Goal: Task Accomplishment & Management: Use online tool/utility

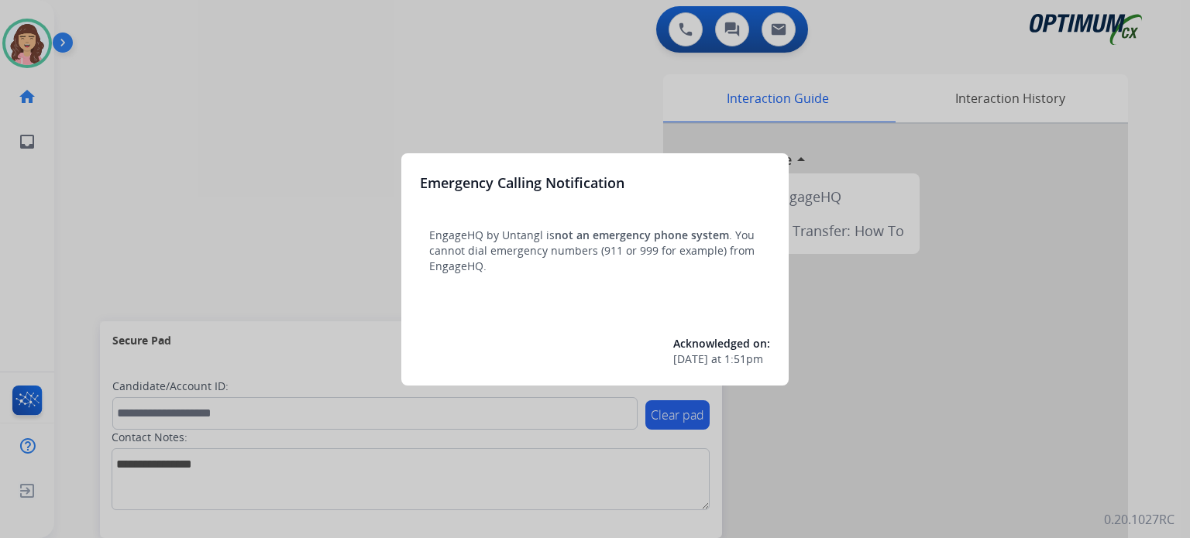
click at [331, 157] on div at bounding box center [595, 269] width 1190 height 538
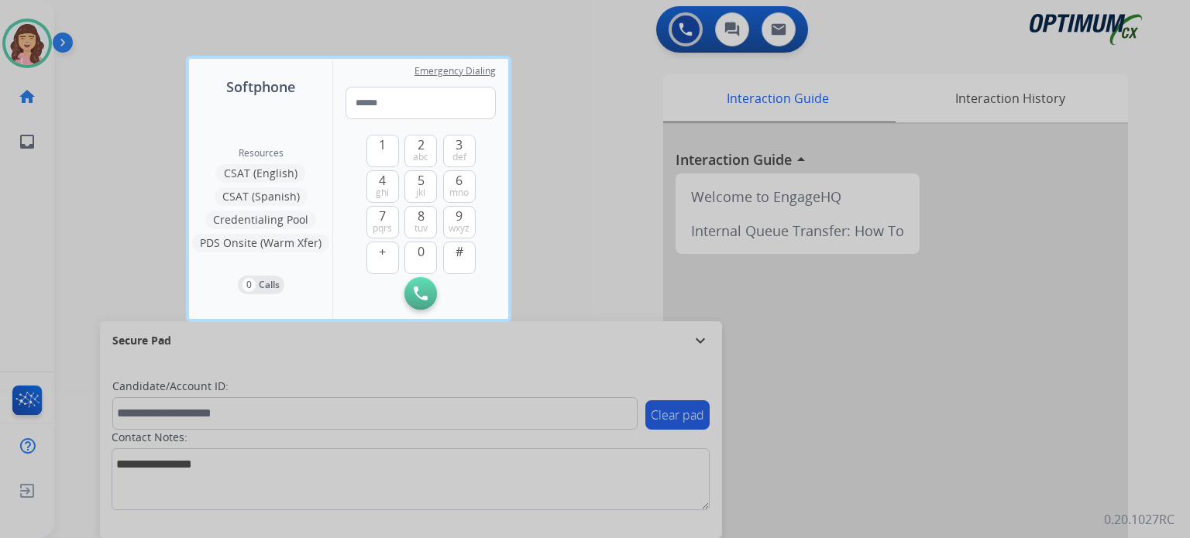
click at [114, 115] on div at bounding box center [595, 269] width 1190 height 538
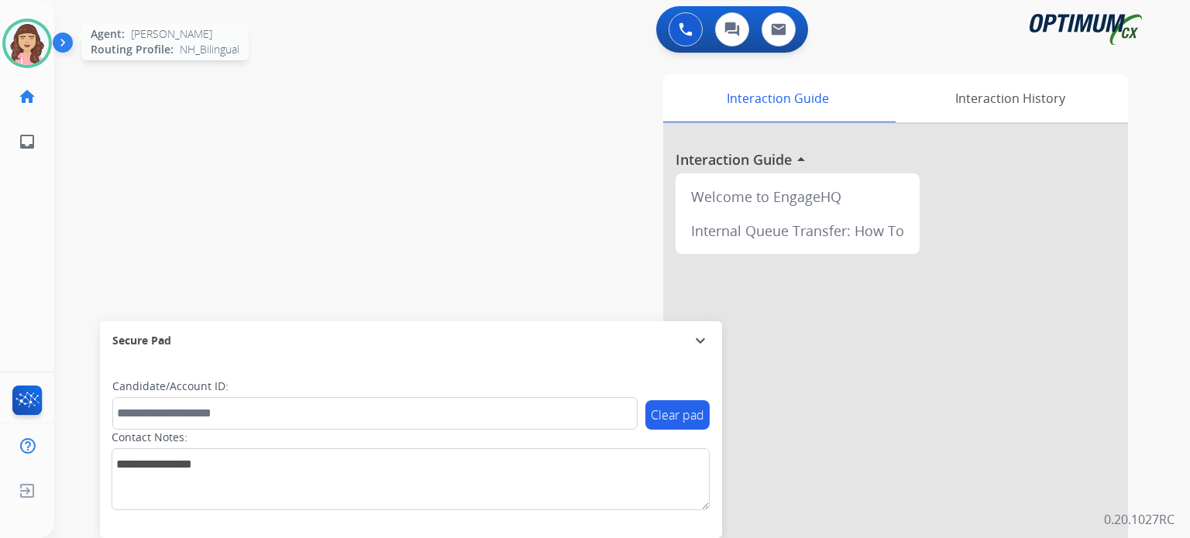
click at [34, 46] on img at bounding box center [26, 43] width 43 height 43
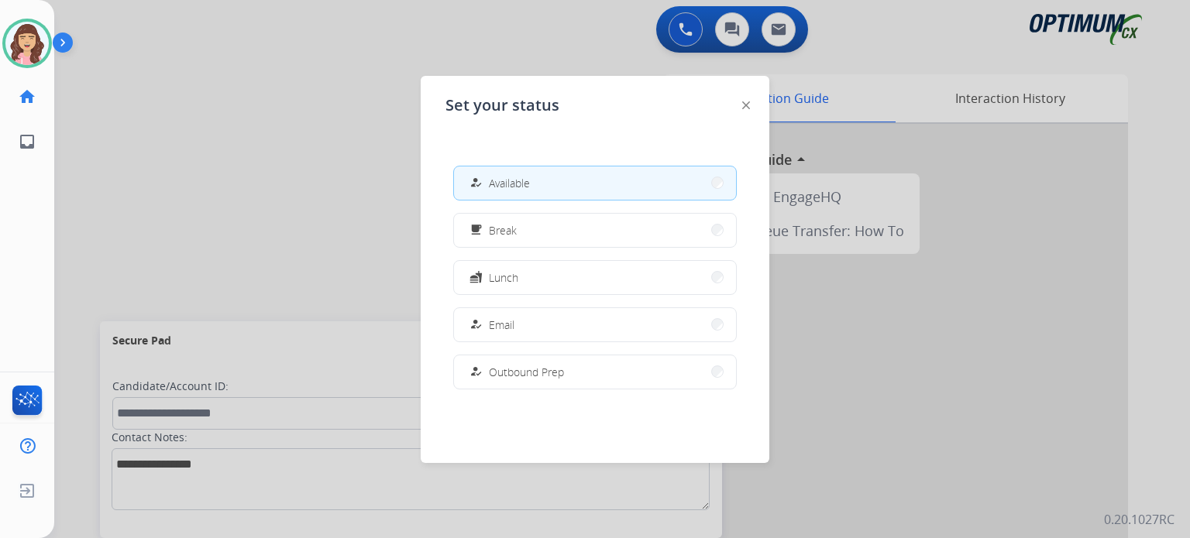
click at [280, 169] on div at bounding box center [595, 269] width 1190 height 538
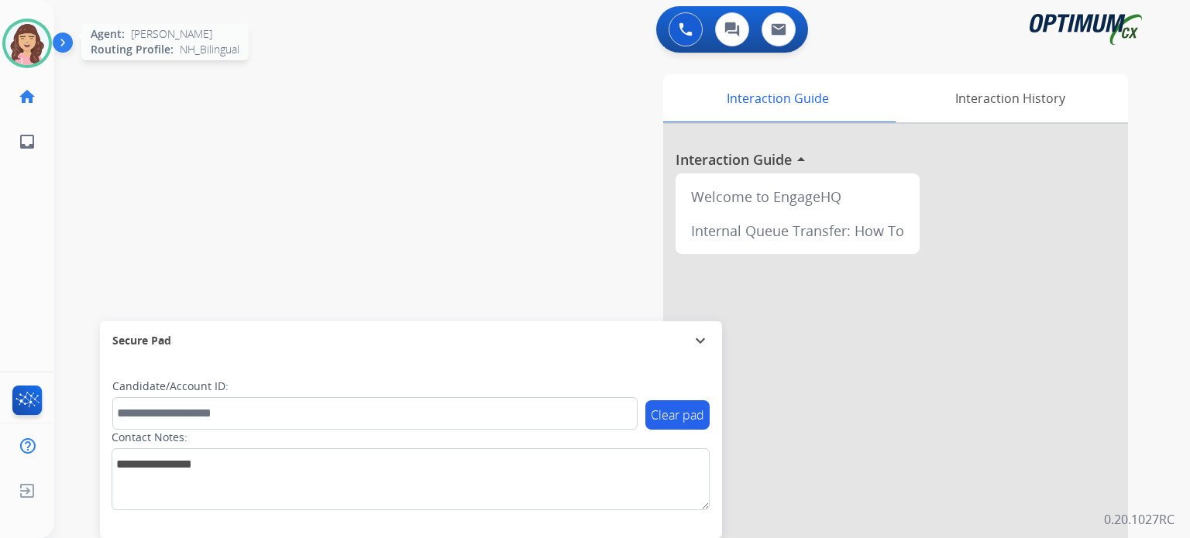
click at [35, 63] on img at bounding box center [26, 43] width 43 height 43
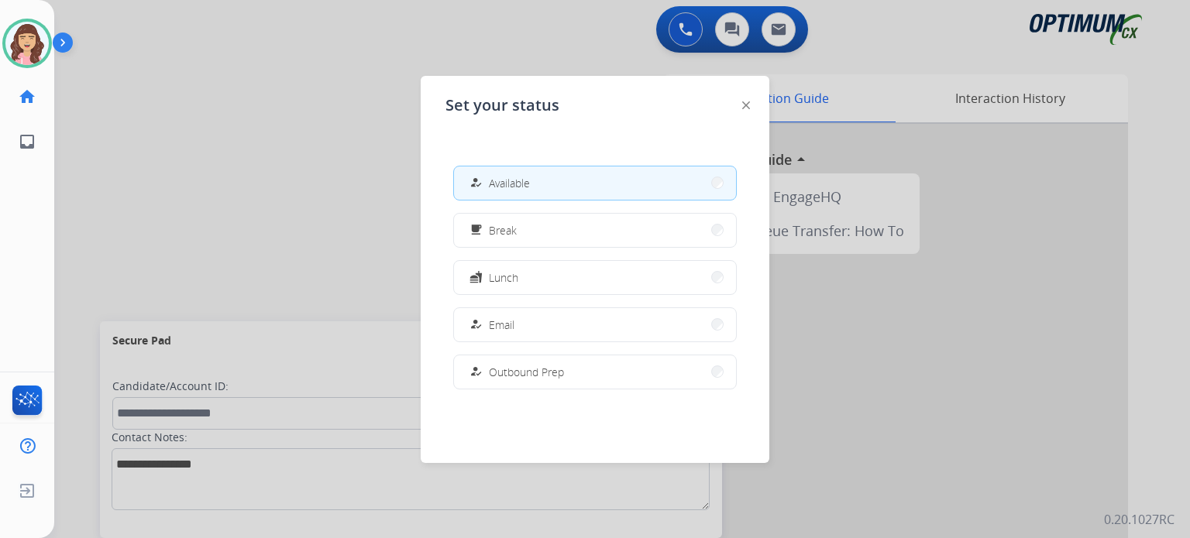
click at [259, 200] on div at bounding box center [595, 269] width 1190 height 538
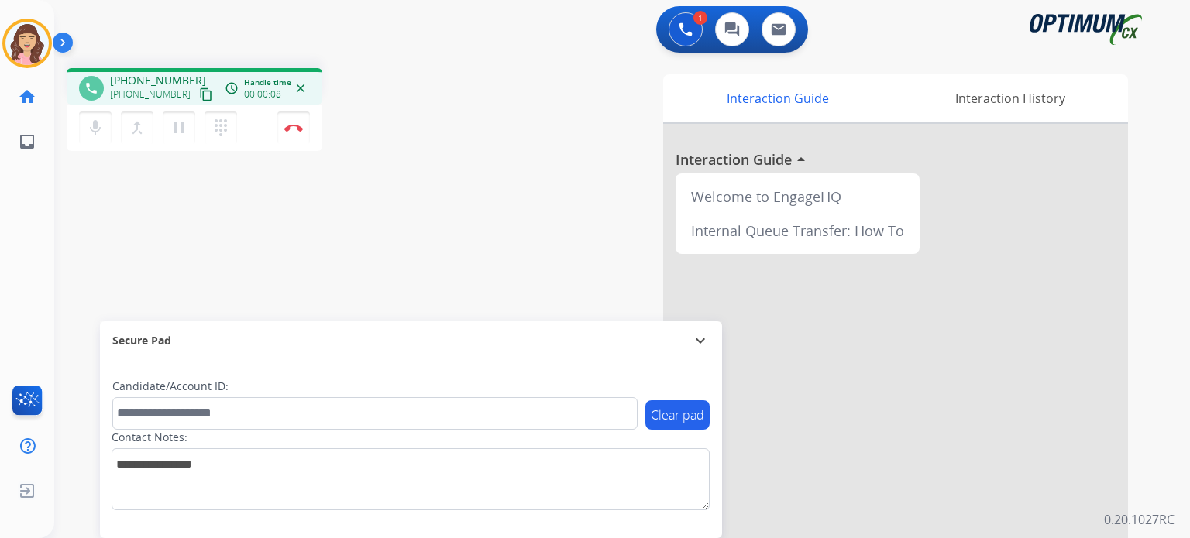
click at [199, 91] on mat-icon "content_copy" at bounding box center [206, 95] width 14 height 14
click at [287, 125] on img at bounding box center [293, 128] width 19 height 8
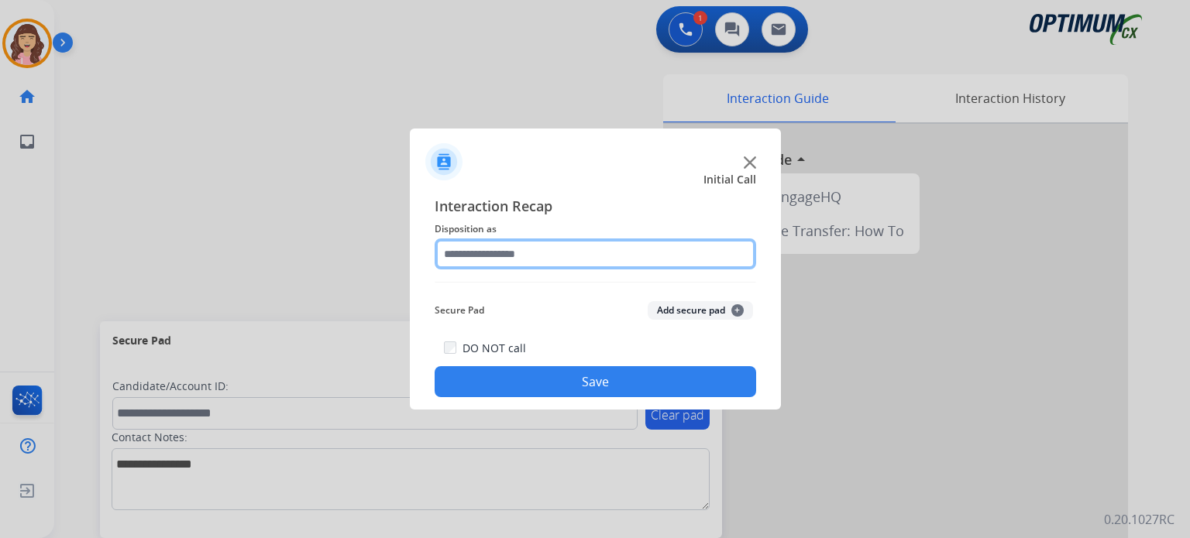
click at [549, 262] on input "text" at bounding box center [595, 254] width 321 height 31
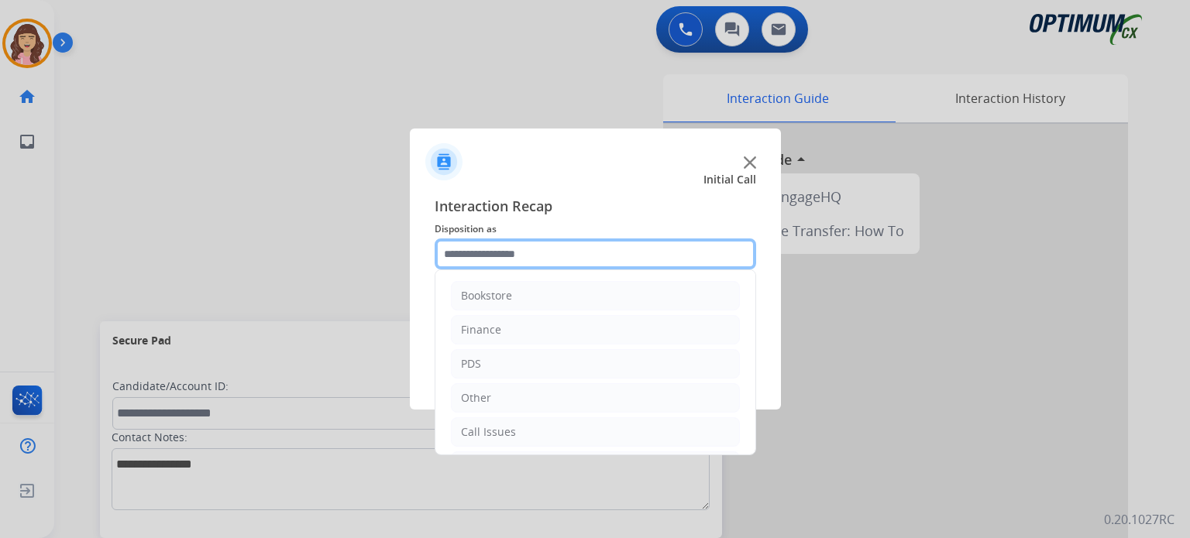
scroll to position [102, 0]
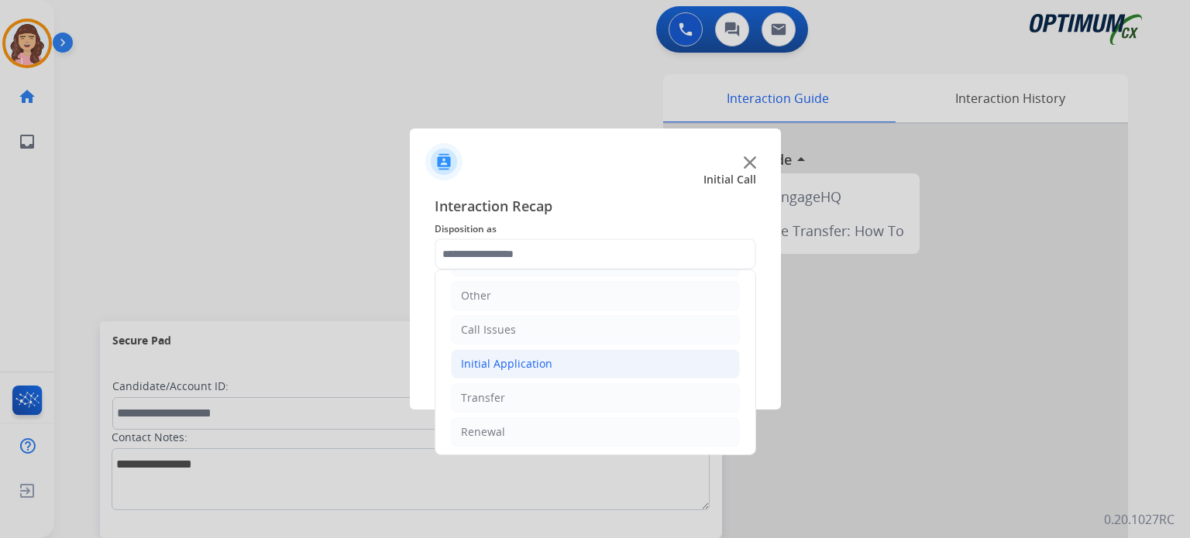
click at [486, 365] on div "Initial Application" at bounding box center [506, 363] width 91 height 15
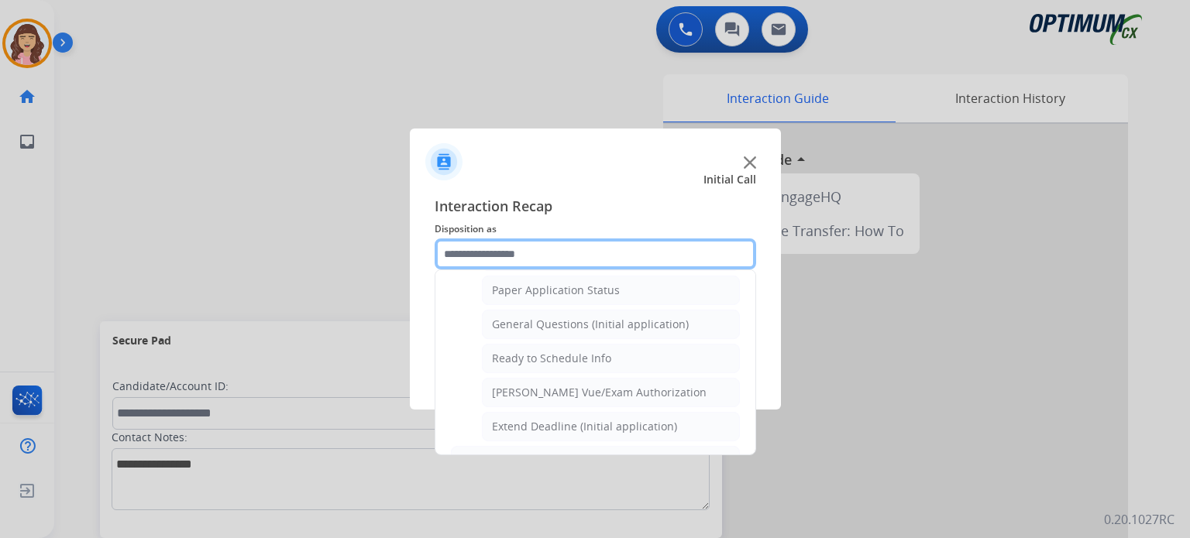
scroll to position [850, 0]
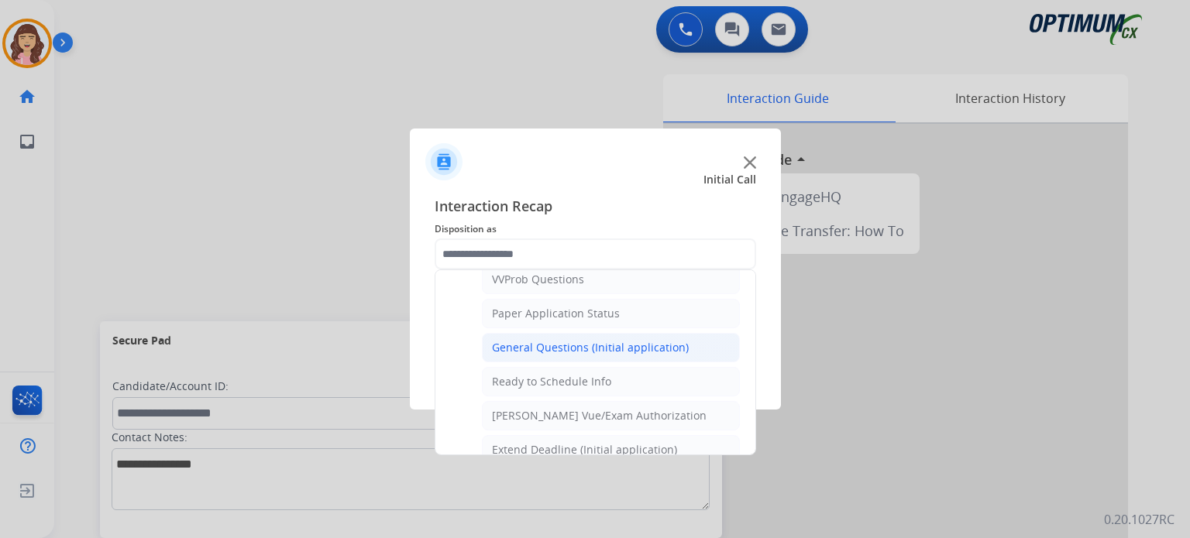
click at [581, 340] on div "General Questions (Initial application)" at bounding box center [590, 347] width 197 height 15
type input "**********"
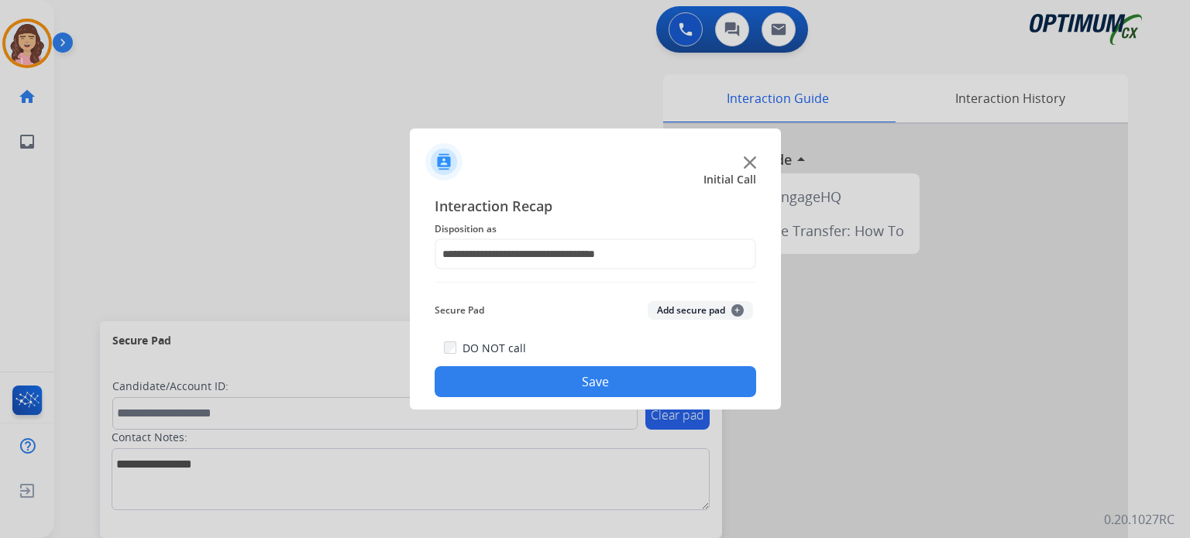
click at [569, 377] on button "Save" at bounding box center [595, 381] width 321 height 31
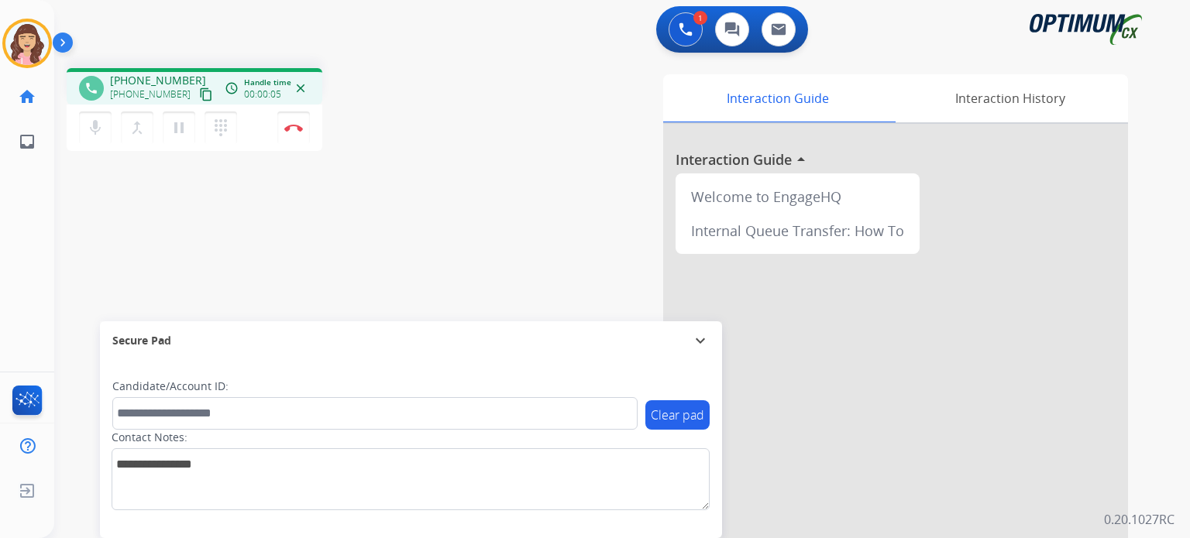
click at [199, 94] on mat-icon "content_copy" at bounding box center [206, 95] width 14 height 14
click at [294, 126] on img at bounding box center [293, 128] width 19 height 8
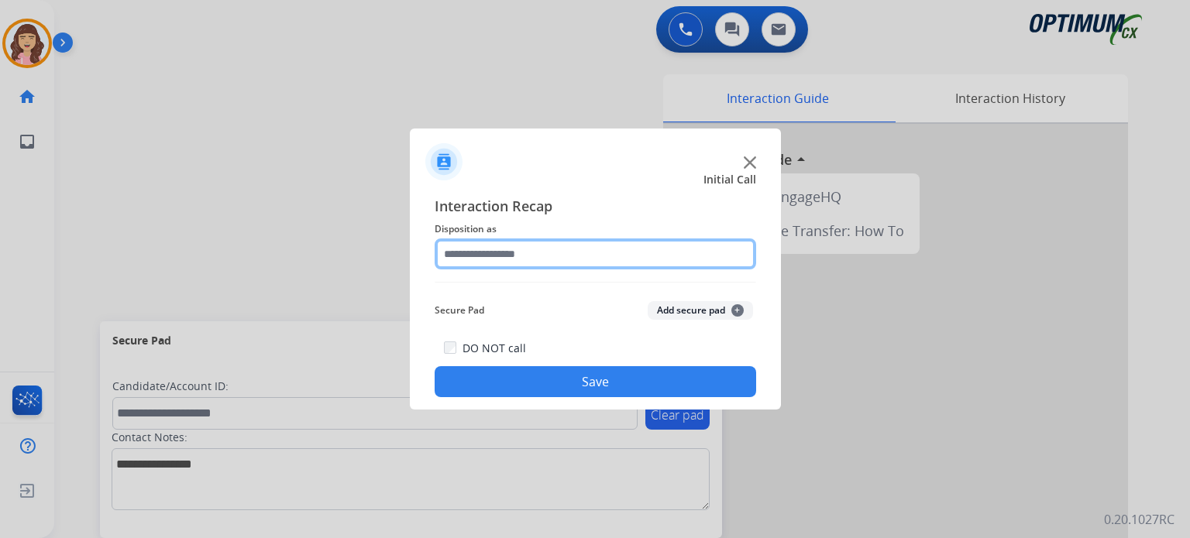
click at [505, 249] on input "text" at bounding box center [595, 254] width 321 height 31
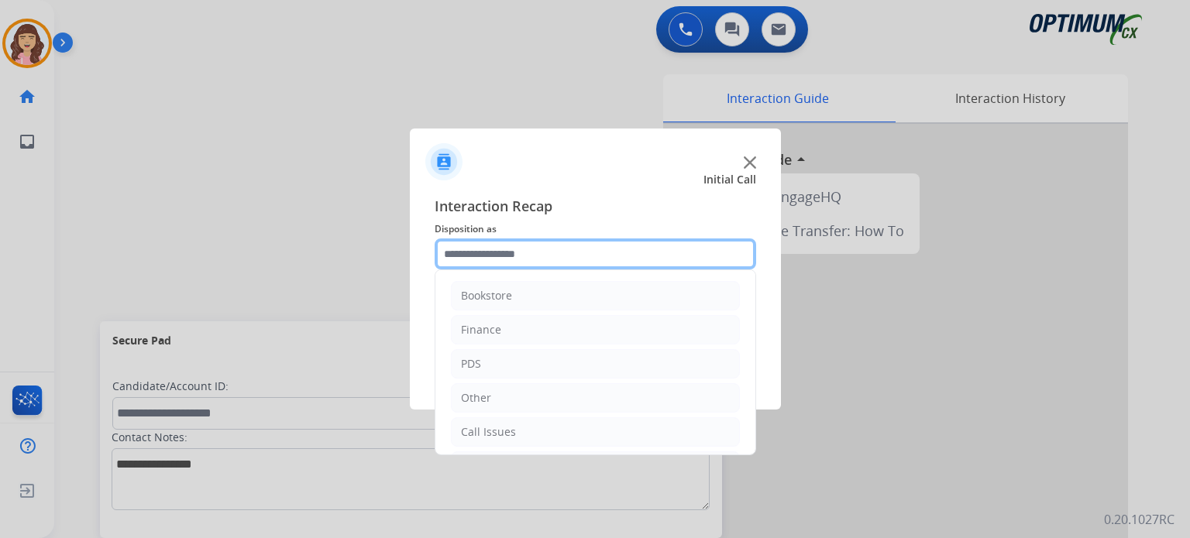
scroll to position [102, 0]
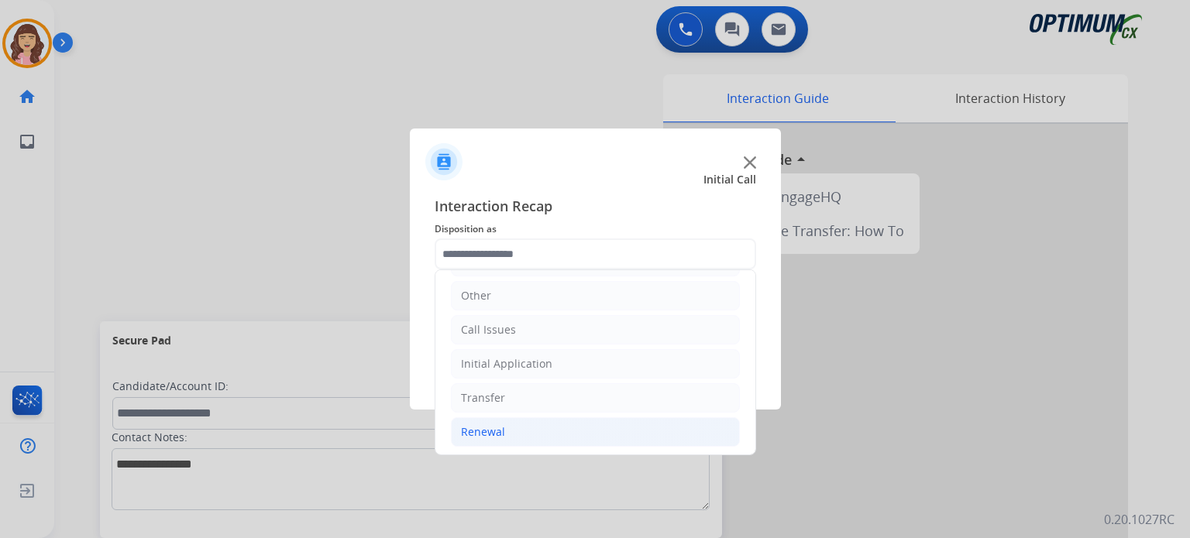
click at [507, 427] on li "Renewal" at bounding box center [595, 432] width 289 height 29
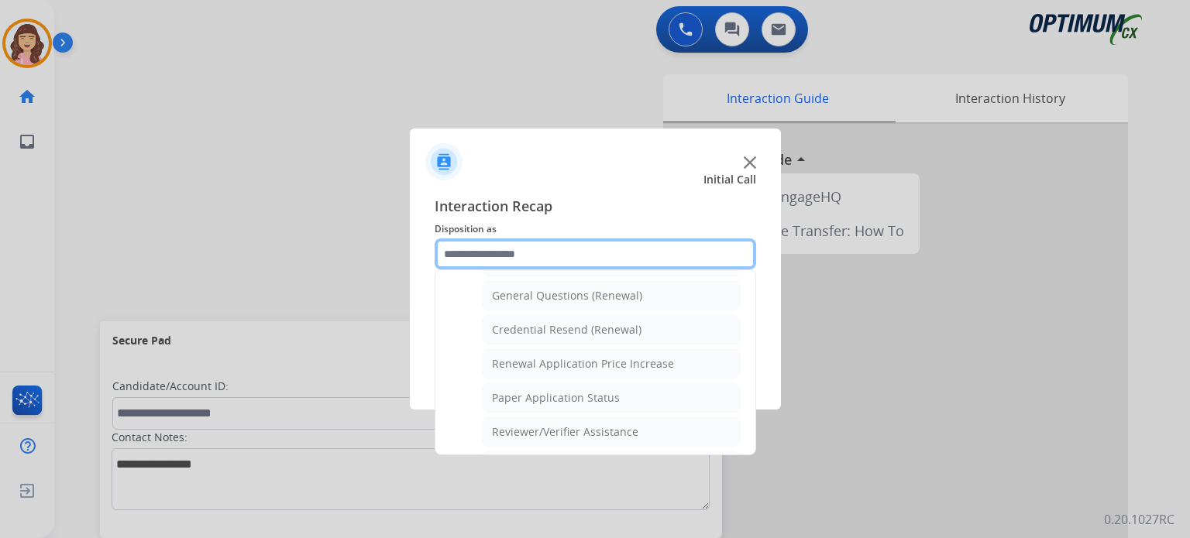
scroll to position [452, 0]
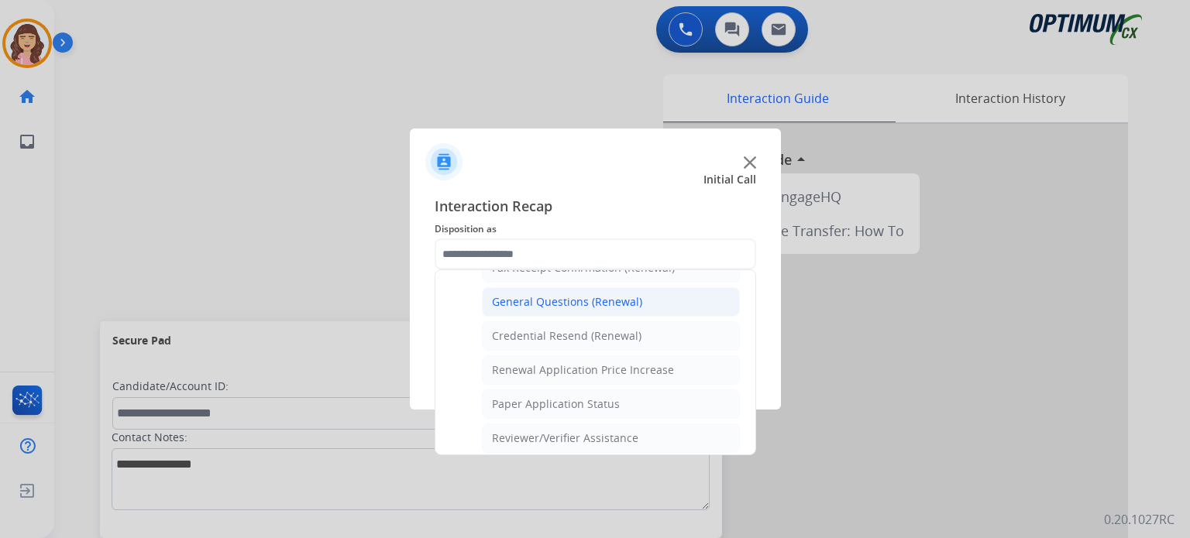
click at [559, 300] on div "General Questions (Renewal)" at bounding box center [567, 301] width 150 height 15
type input "**********"
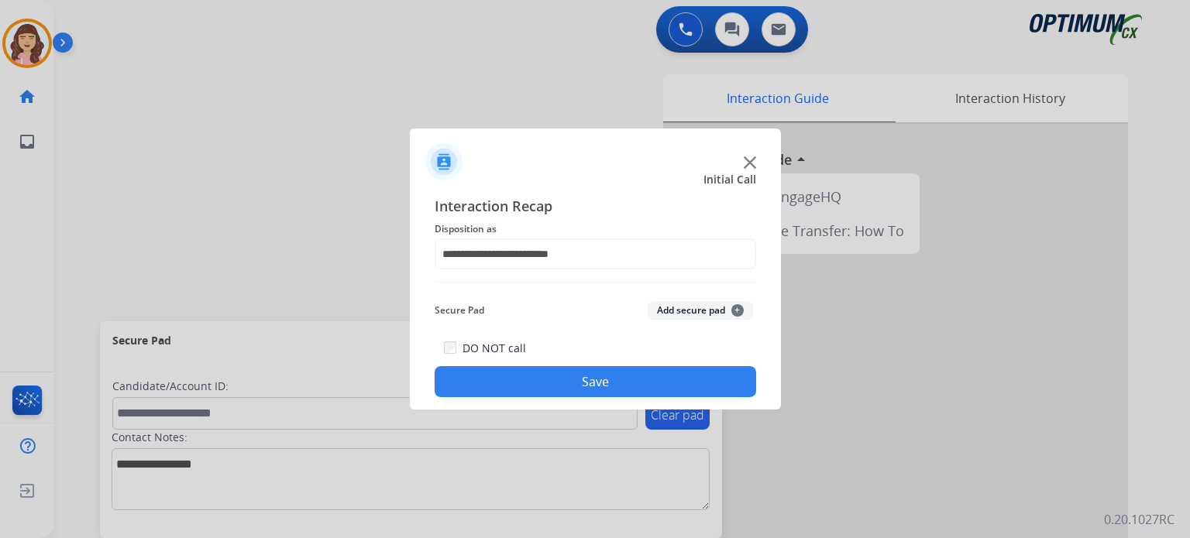
click at [598, 387] on button "Save" at bounding box center [595, 381] width 321 height 31
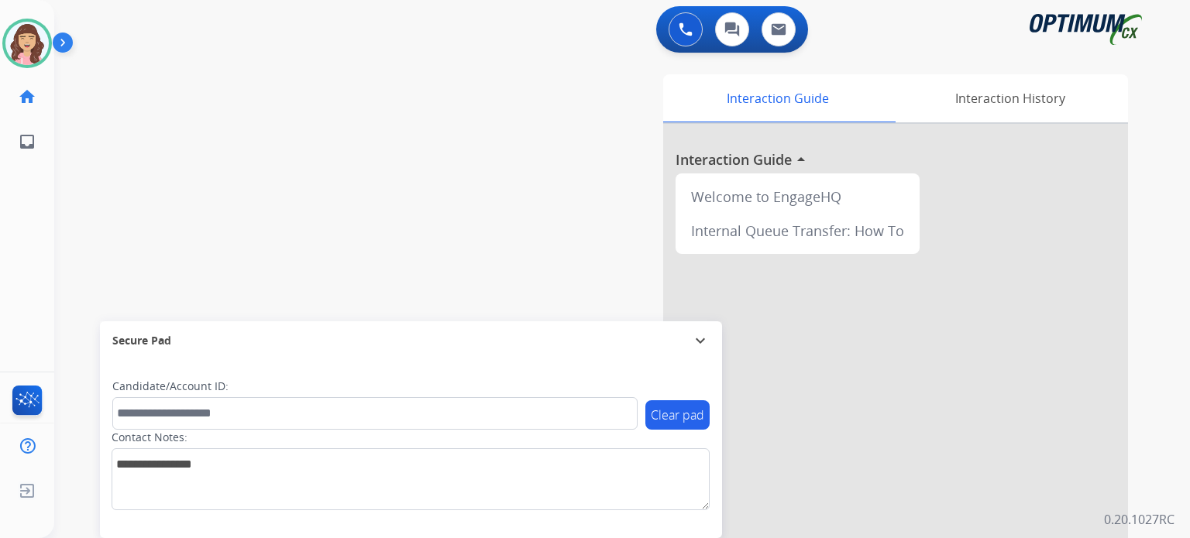
click at [0, 538] on div at bounding box center [0, 538] width 0 height 0
click at [355, 192] on div "swap_horiz Break voice bridge close_fullscreen Connect 3-Way Call merge_type Se…" at bounding box center [603, 379] width 1098 height 646
click at [0, 538] on div at bounding box center [0, 538] width 0 height 0
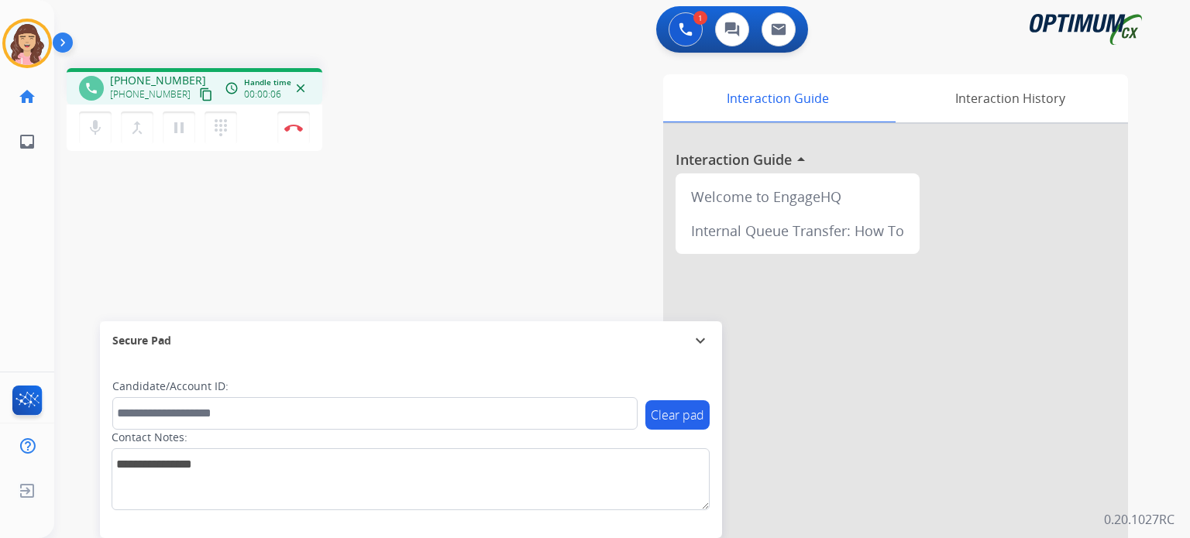
click at [199, 94] on mat-icon "content_copy" at bounding box center [206, 95] width 14 height 14
click at [292, 134] on button "Disconnect" at bounding box center [293, 128] width 33 height 33
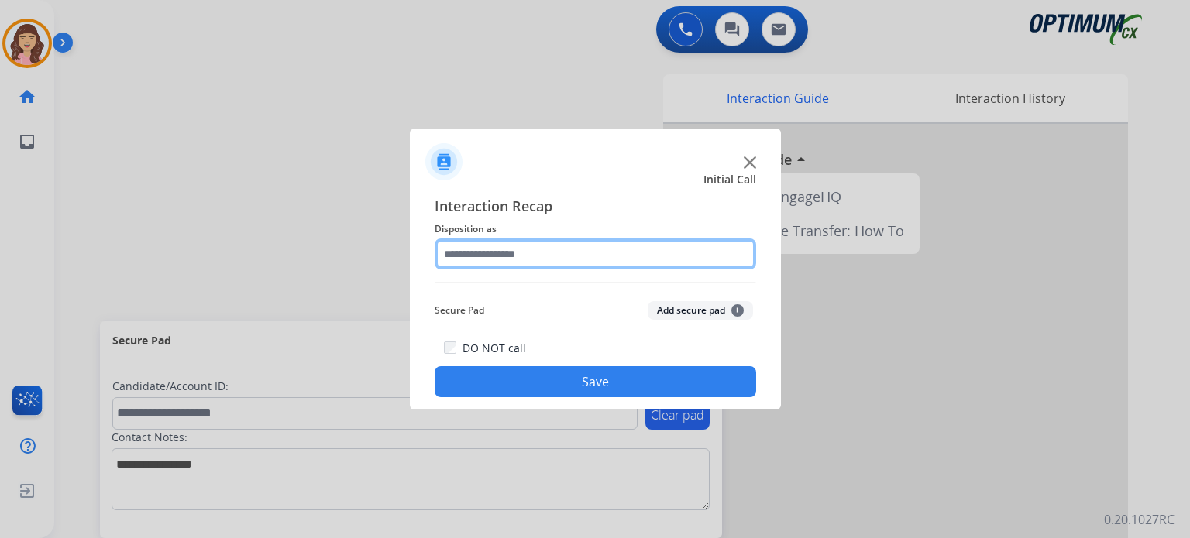
click at [538, 245] on input "text" at bounding box center [595, 254] width 321 height 31
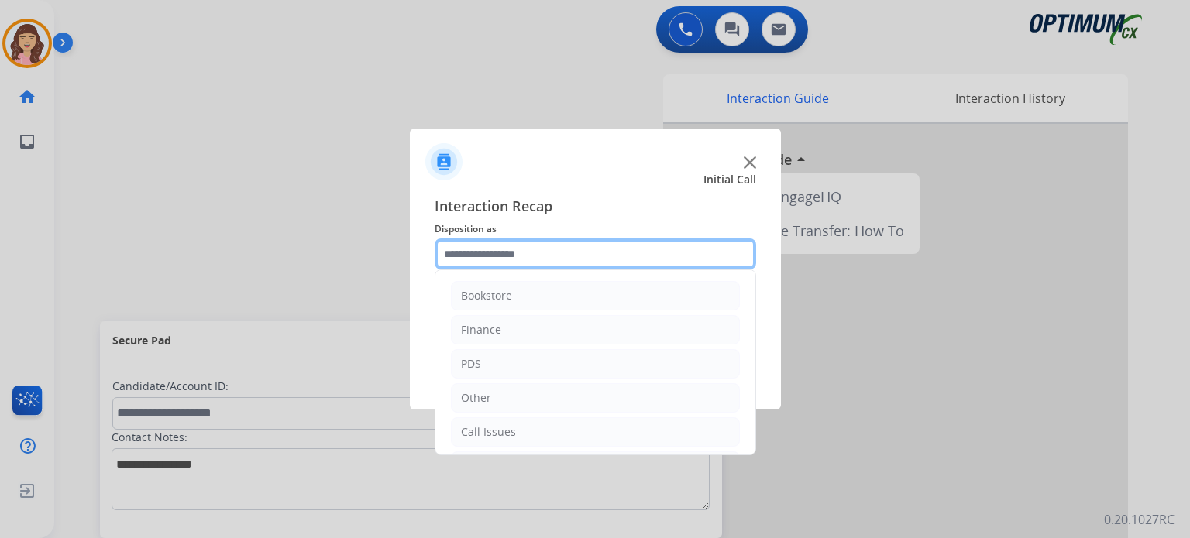
scroll to position [102, 0]
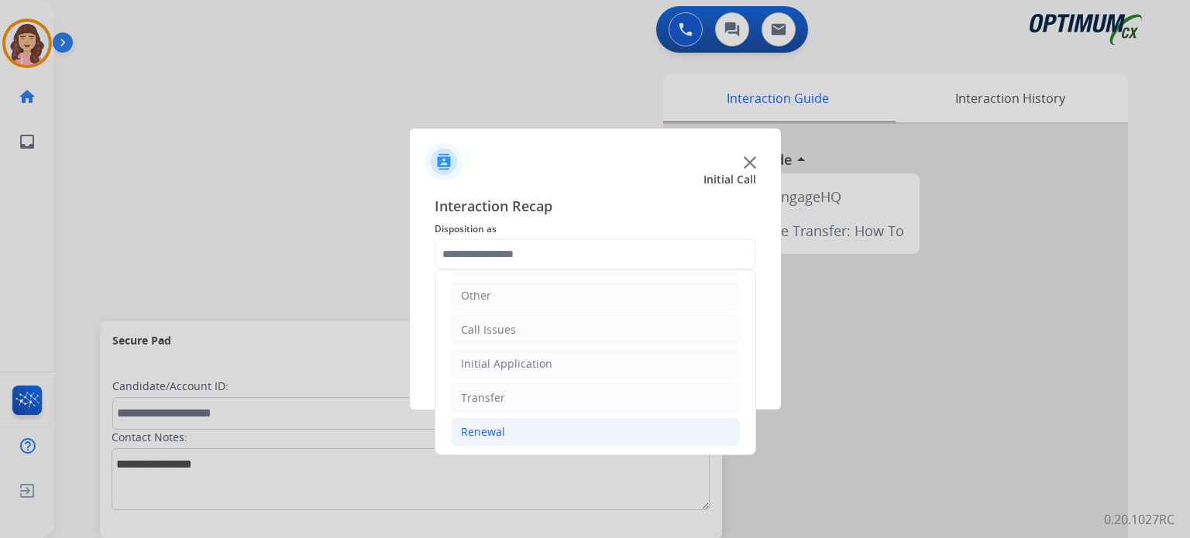
click at [505, 427] on li "Renewal" at bounding box center [595, 432] width 289 height 29
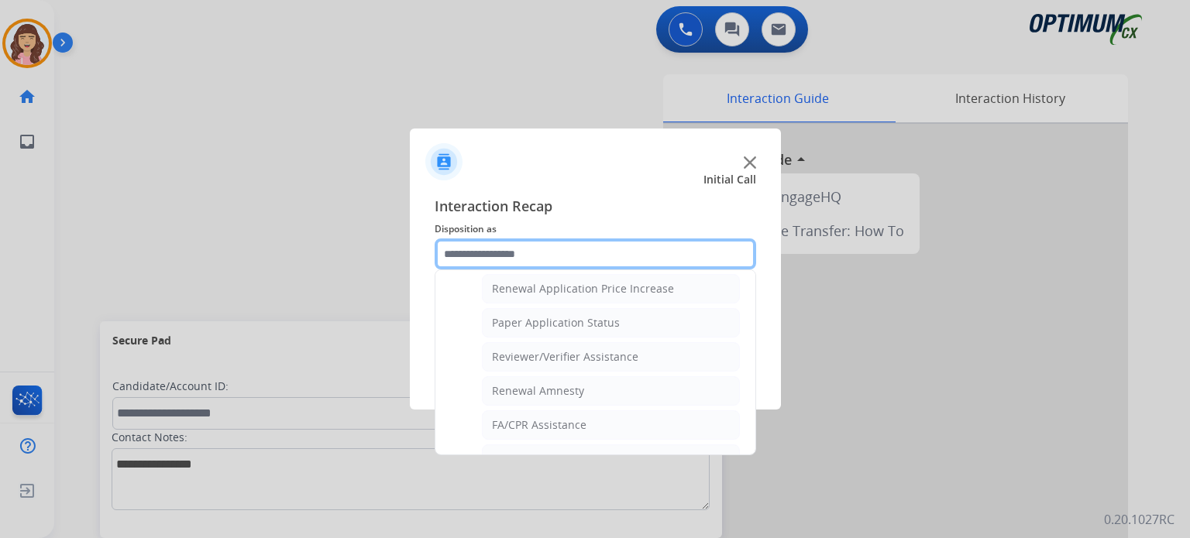
scroll to position [539, 0]
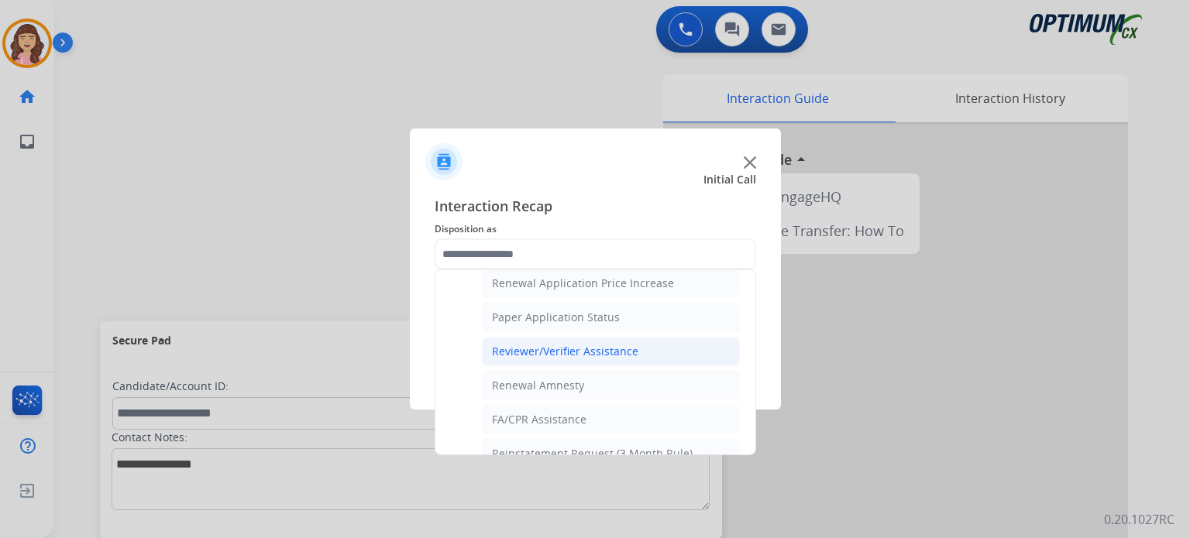
click at [558, 348] on div "Reviewer/Verifier Assistance" at bounding box center [565, 351] width 146 height 15
type input "**********"
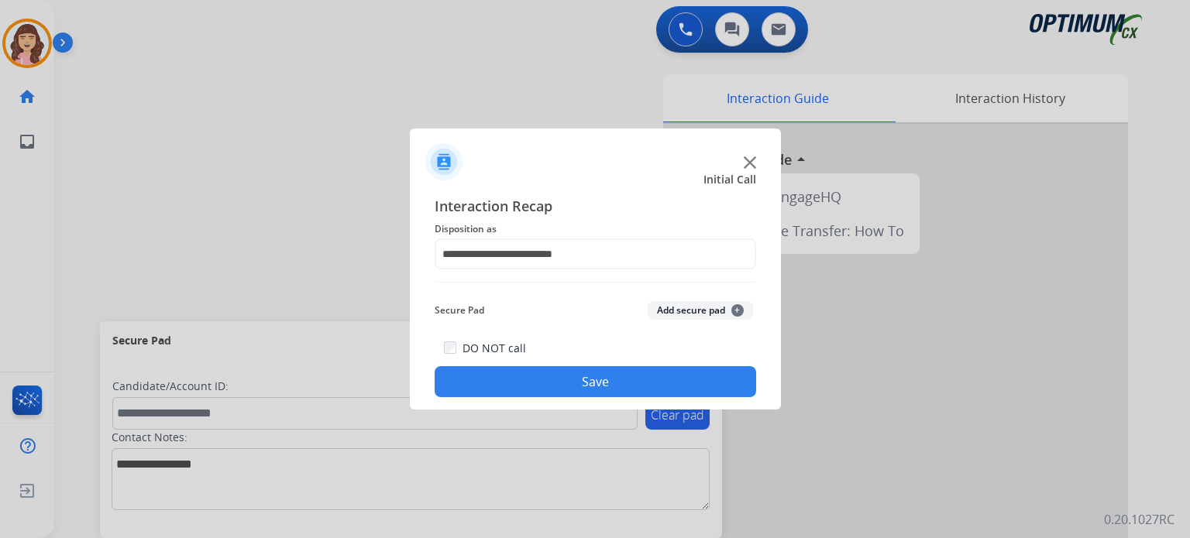
click at [573, 371] on button "Save" at bounding box center [595, 381] width 321 height 31
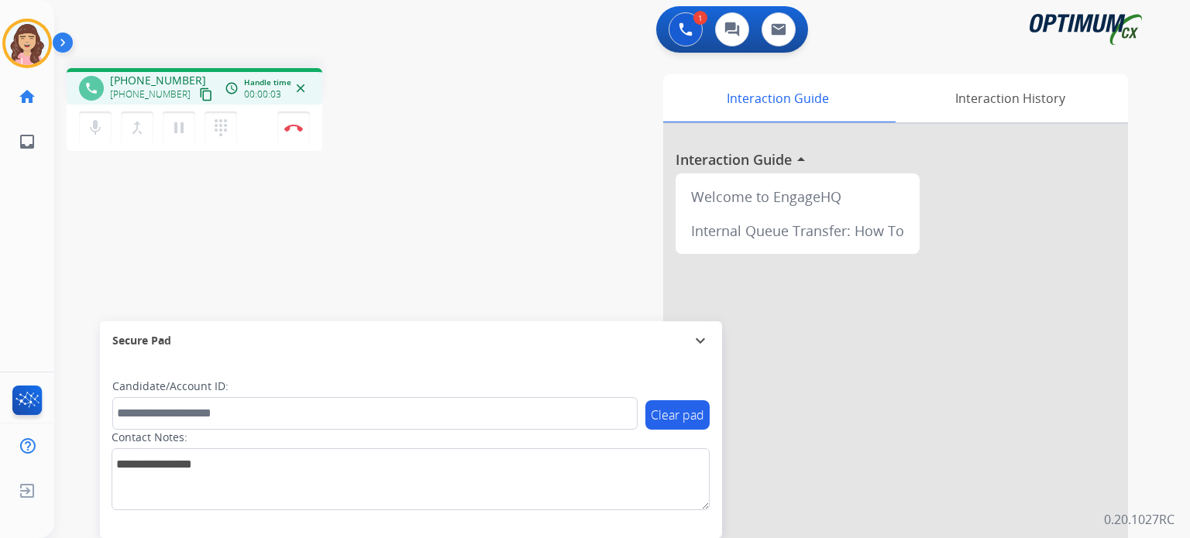
click at [199, 92] on mat-icon "content_copy" at bounding box center [206, 95] width 14 height 14
click at [319, 260] on div "phone [PHONE_NUMBER] [PHONE_NUMBER] content_copy access_time Call metrics Queue…" at bounding box center [603, 379] width 1098 height 646
click at [293, 121] on button "Disconnect" at bounding box center [293, 128] width 33 height 33
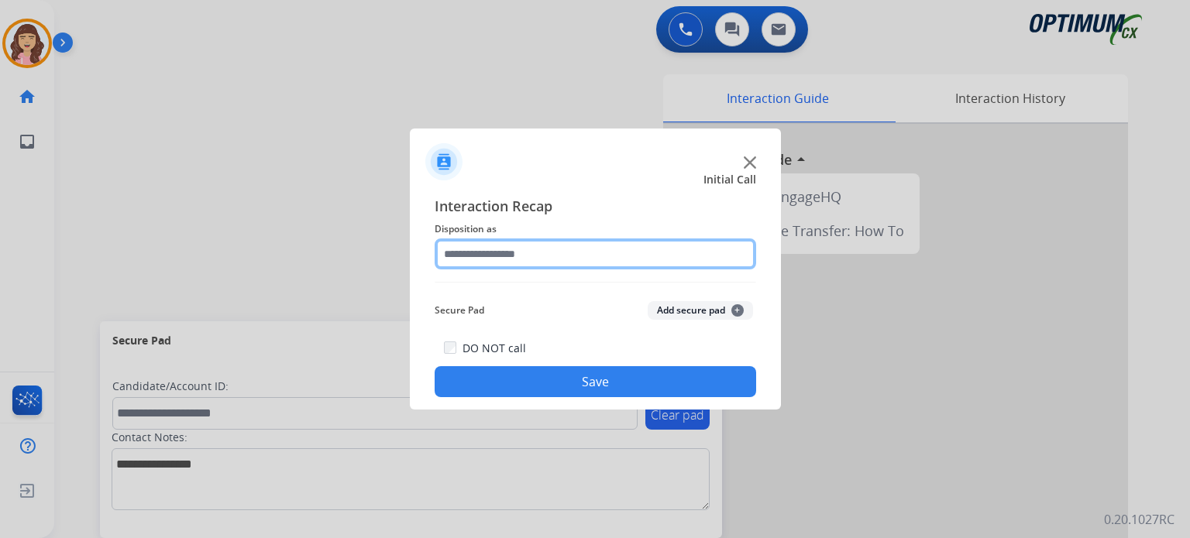
click at [571, 263] on input "text" at bounding box center [595, 254] width 321 height 31
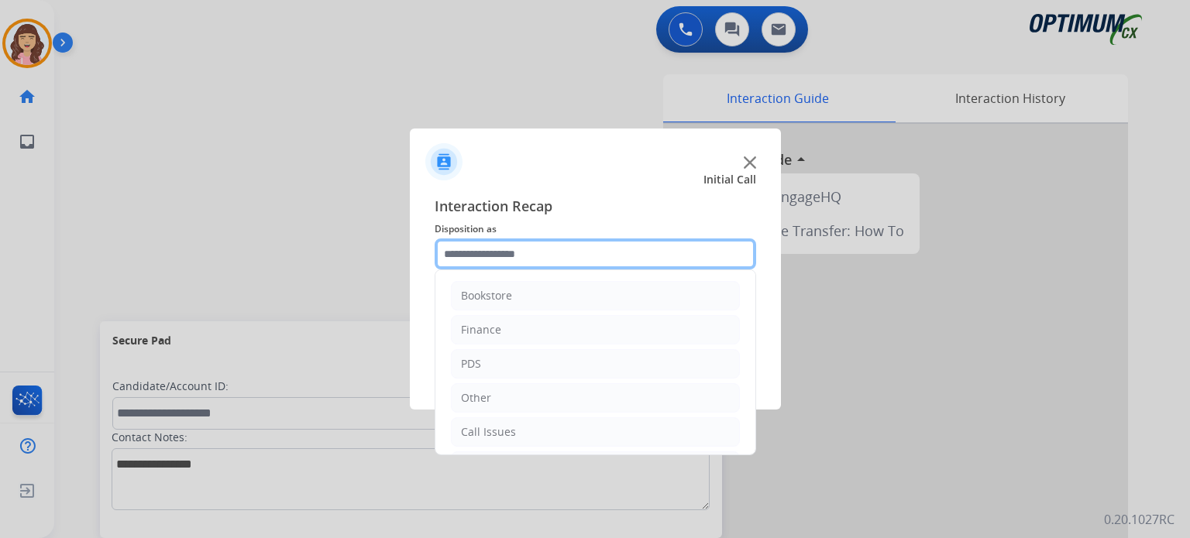
scroll to position [102, 0]
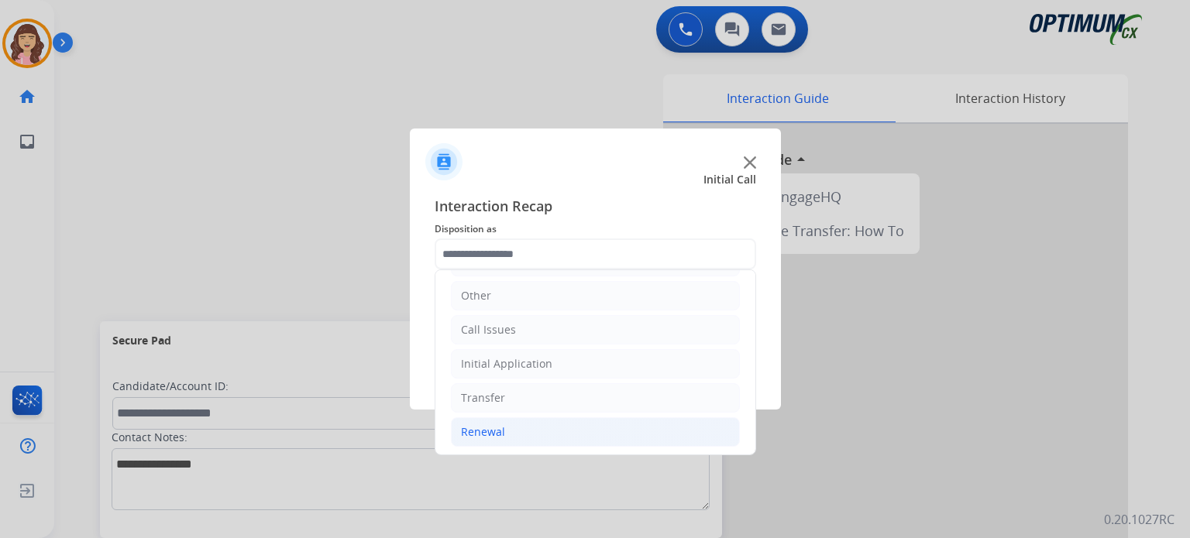
click at [510, 433] on li "Renewal" at bounding box center [595, 432] width 289 height 29
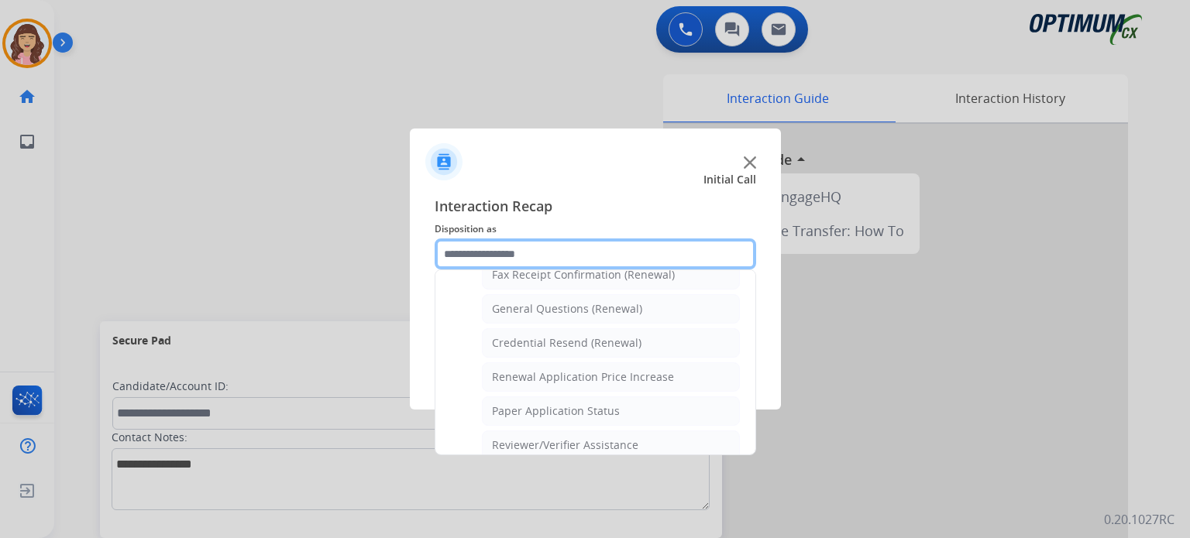
scroll to position [411, 0]
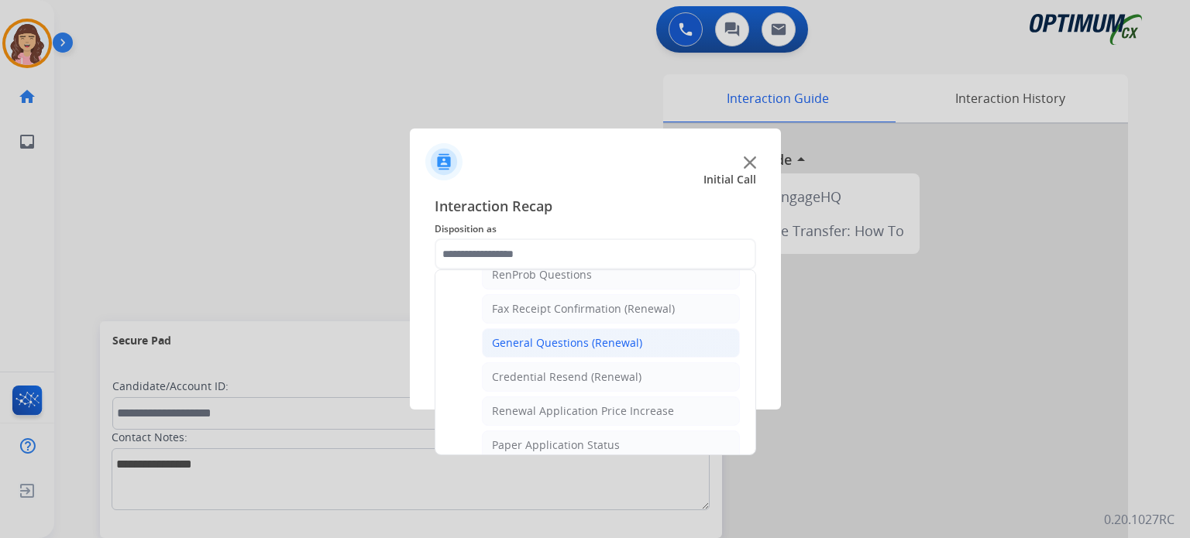
click at [596, 335] on div "General Questions (Renewal)" at bounding box center [567, 342] width 150 height 15
type input "**********"
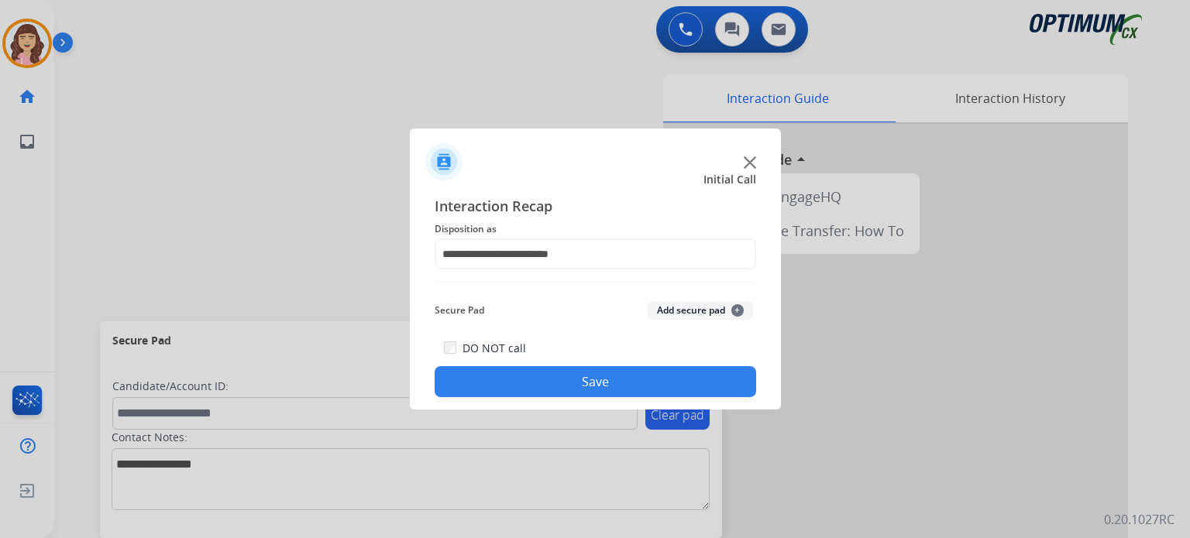
click at [600, 380] on button "Save" at bounding box center [595, 381] width 321 height 31
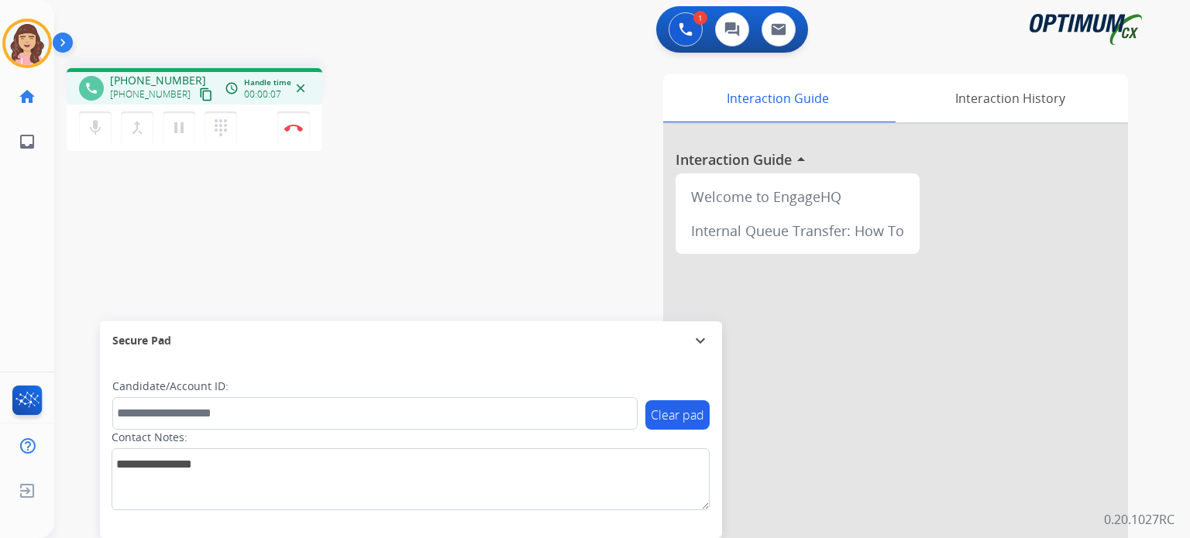
click at [199, 95] on mat-icon "content_copy" at bounding box center [206, 95] width 14 height 14
click at [297, 126] on img at bounding box center [293, 128] width 19 height 8
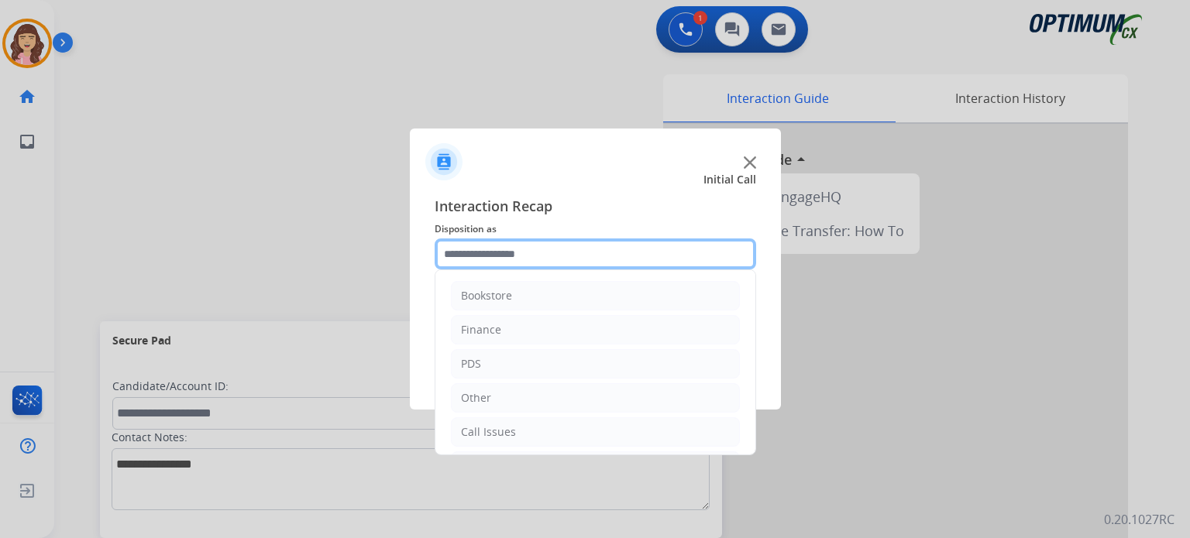
click at [587, 259] on input "text" at bounding box center [595, 254] width 321 height 31
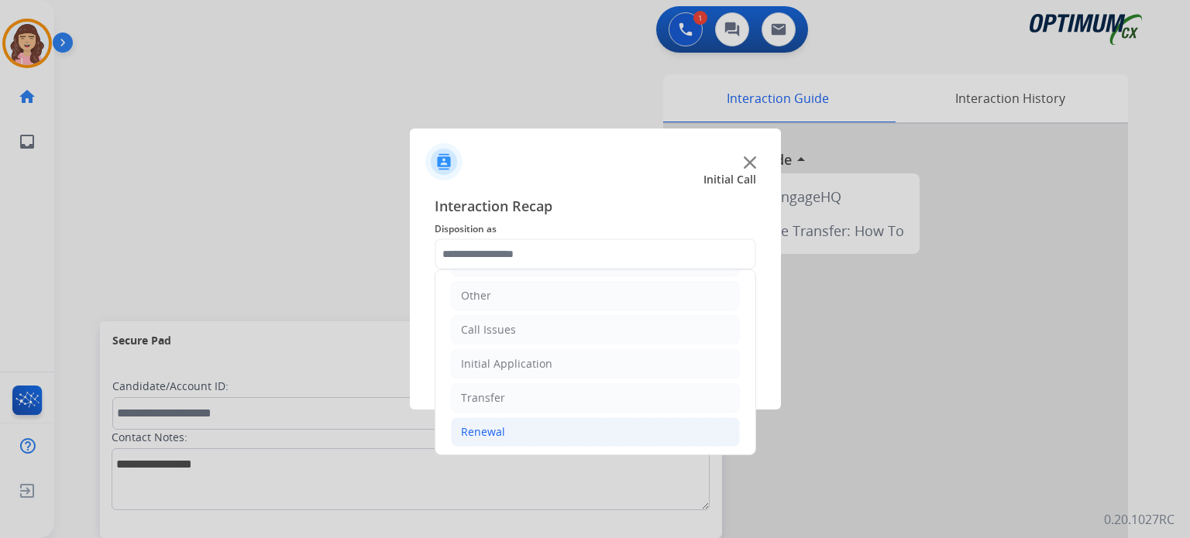
click at [503, 442] on li "Renewal" at bounding box center [595, 432] width 289 height 29
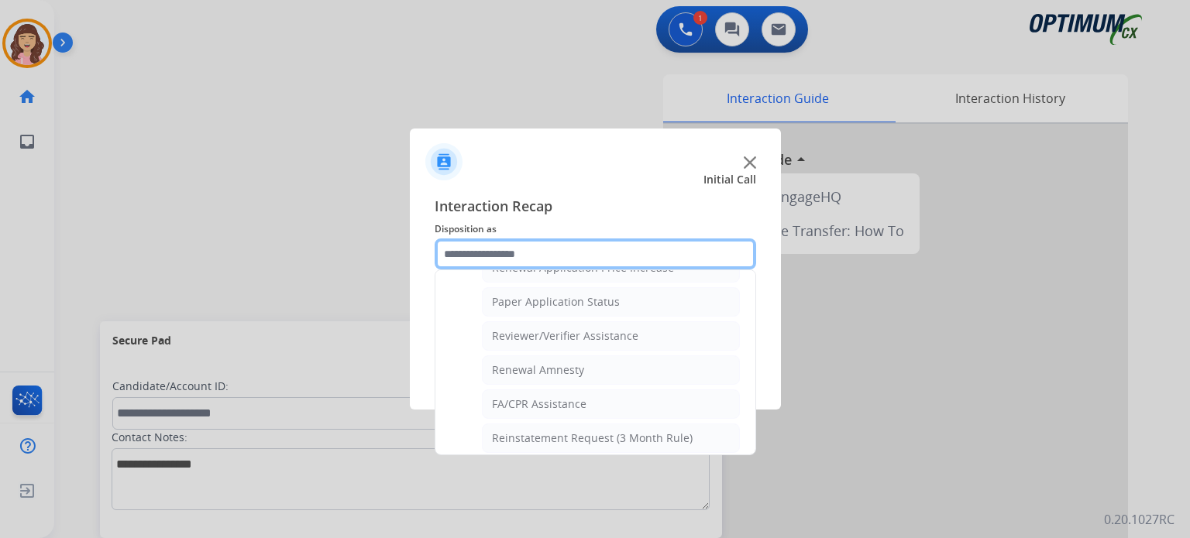
scroll to position [567, 0]
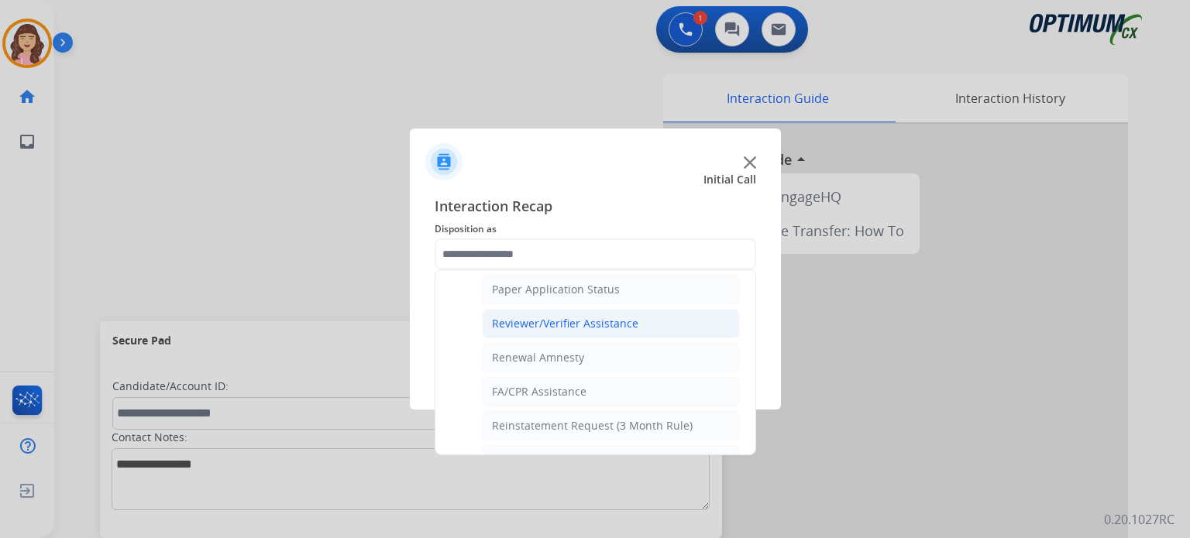
click at [552, 318] on div "Reviewer/Verifier Assistance" at bounding box center [565, 323] width 146 height 15
type input "**********"
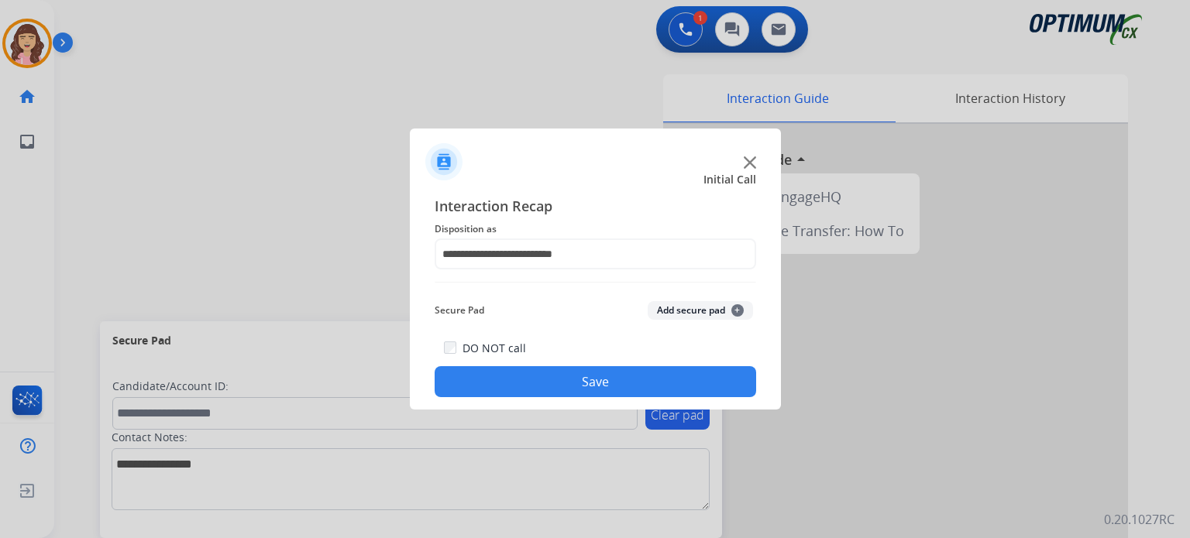
click at [577, 383] on button "Save" at bounding box center [595, 381] width 321 height 31
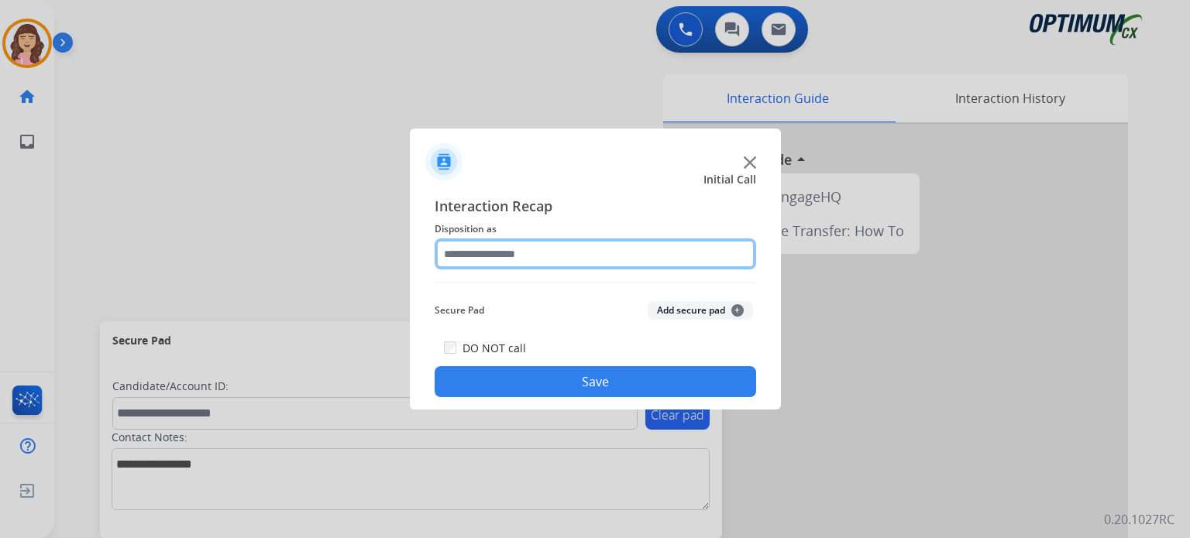
click at [552, 257] on input "text" at bounding box center [595, 254] width 321 height 31
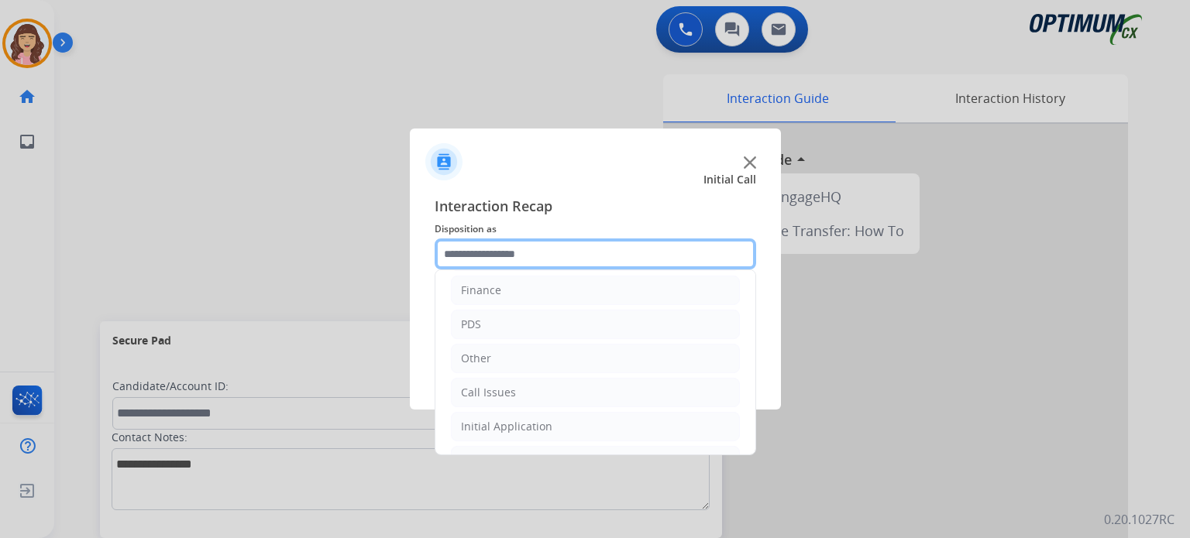
scroll to position [43, 0]
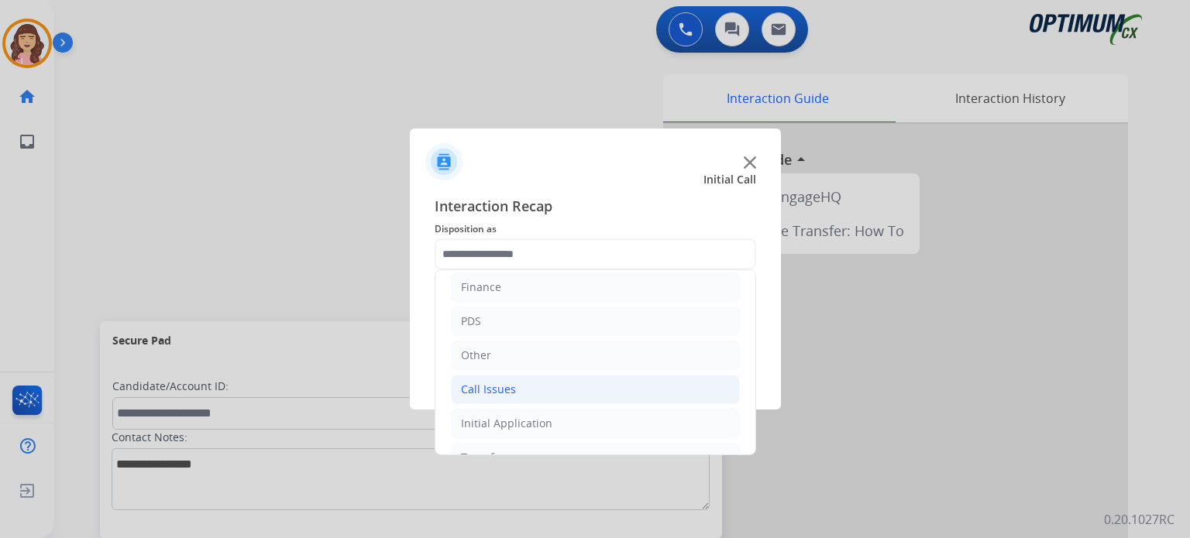
click at [531, 383] on li "Call Issues" at bounding box center [595, 389] width 289 height 29
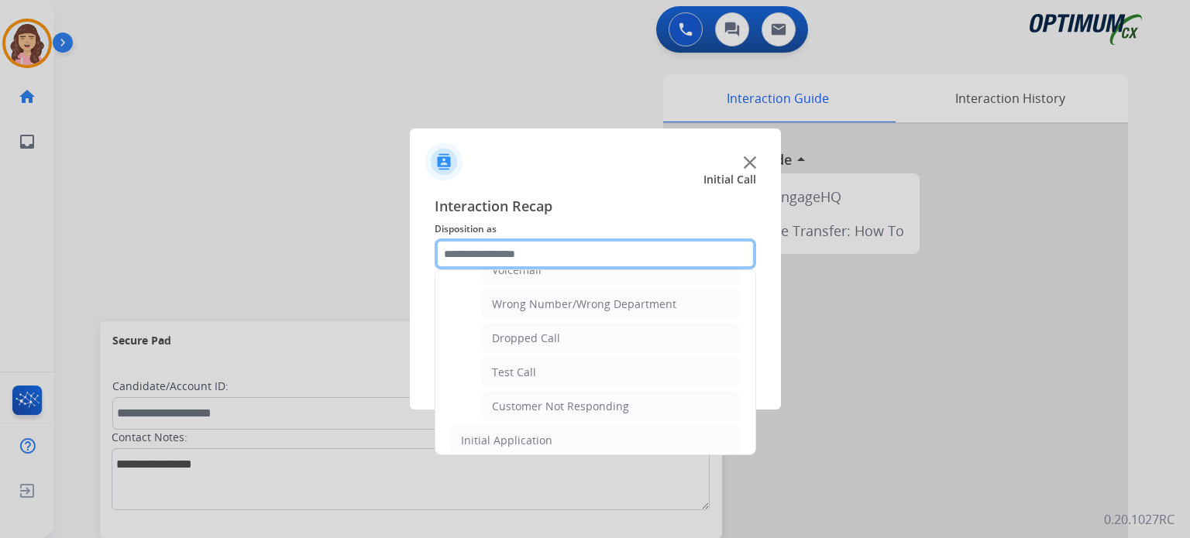
scroll to position [207, 0]
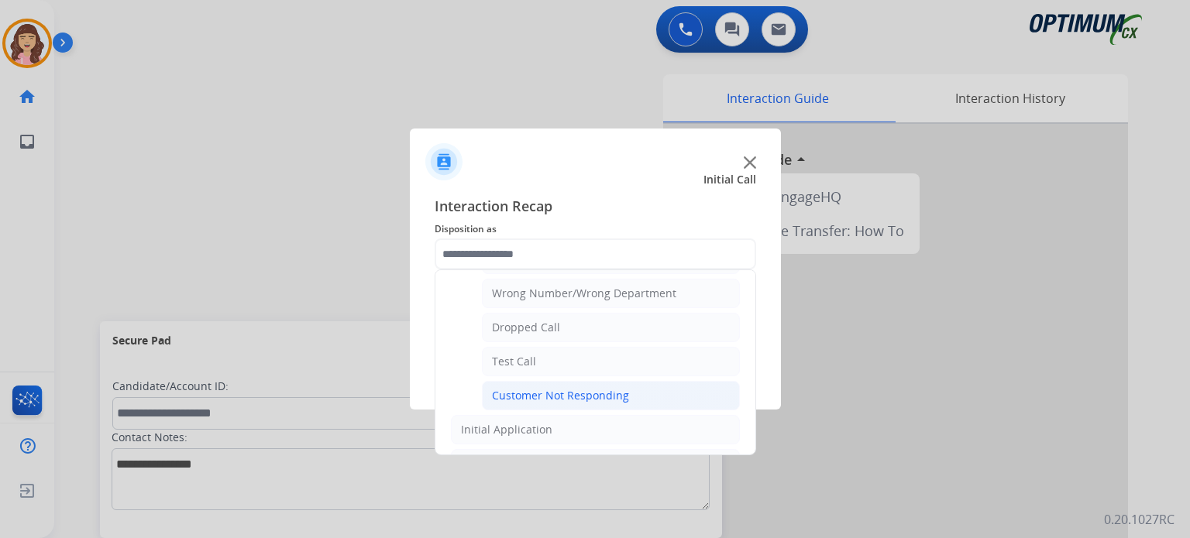
click at [567, 391] on div "Customer Not Responding" at bounding box center [560, 395] width 137 height 15
type input "**********"
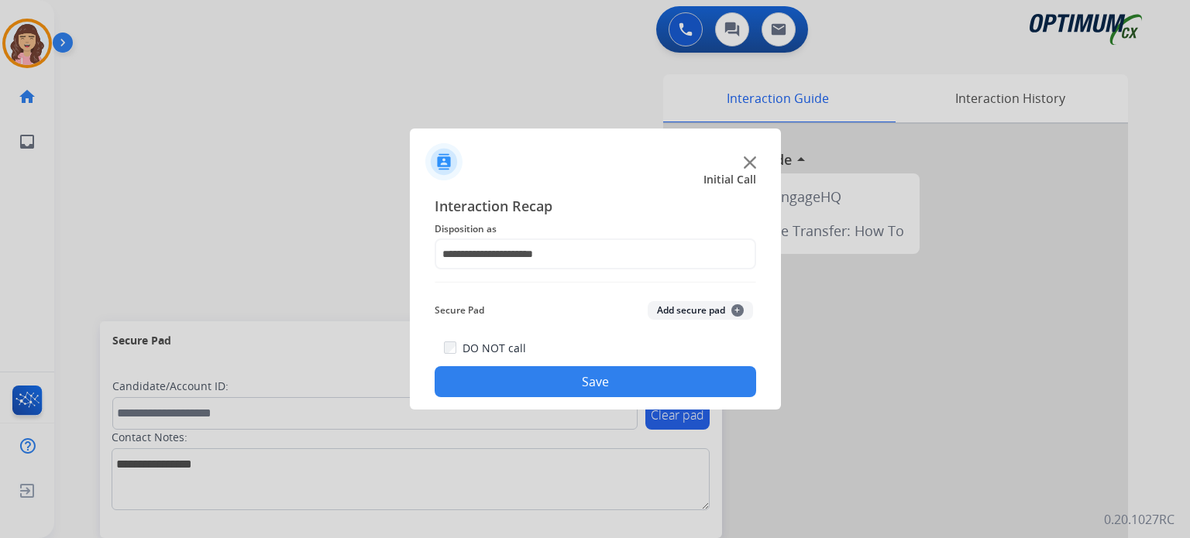
click at [589, 390] on button "Save" at bounding box center [595, 381] width 321 height 31
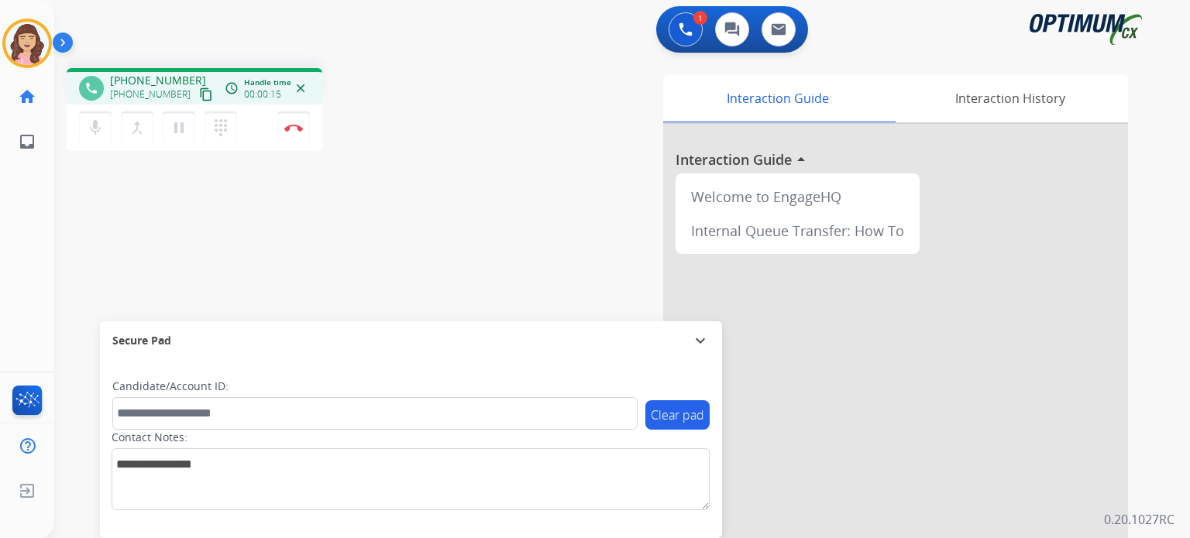
click at [199, 94] on mat-icon "content_copy" at bounding box center [206, 95] width 14 height 14
click at [177, 126] on mat-icon "pause" at bounding box center [179, 128] width 19 height 19
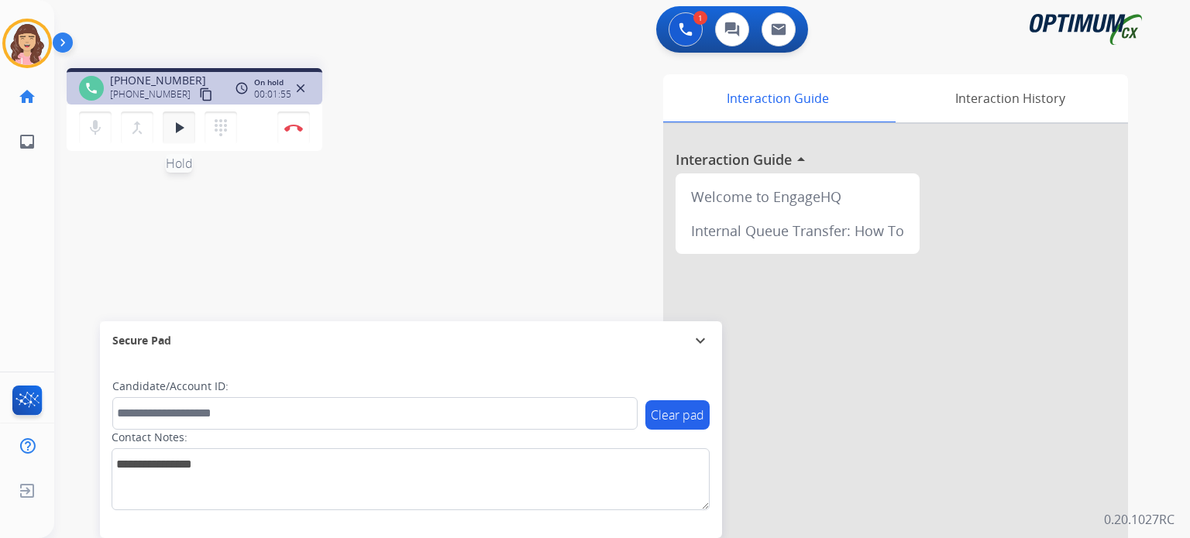
click at [181, 122] on mat-icon "play_arrow" at bounding box center [179, 128] width 19 height 19
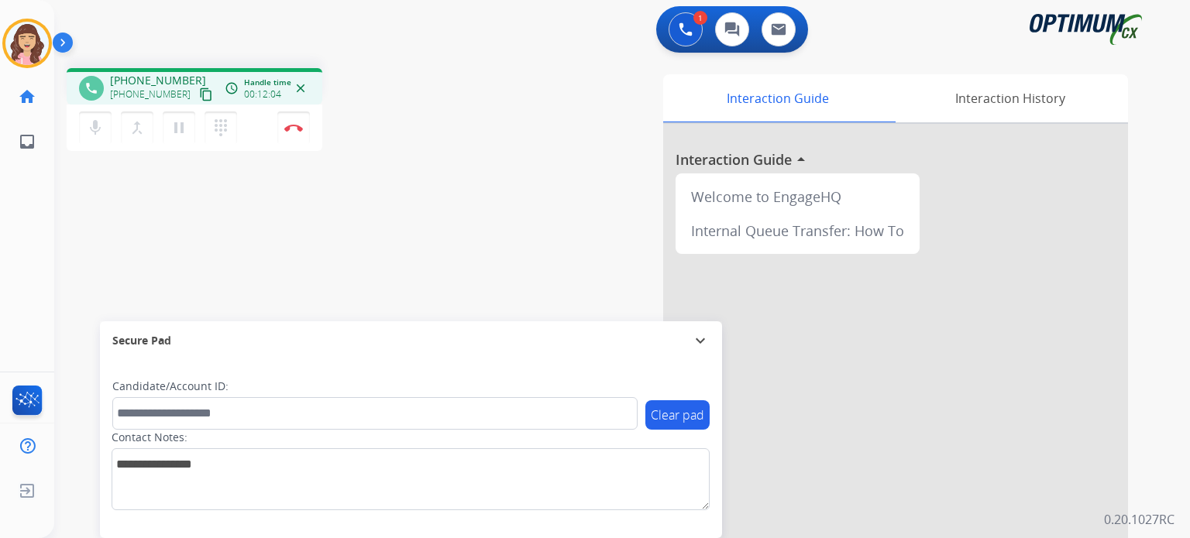
click at [365, 256] on div "phone [PHONE_NUMBER] [PHONE_NUMBER] content_copy access_time Call metrics Queue…" at bounding box center [603, 379] width 1098 height 646
click at [291, 132] on button "Disconnect" at bounding box center [293, 128] width 33 height 33
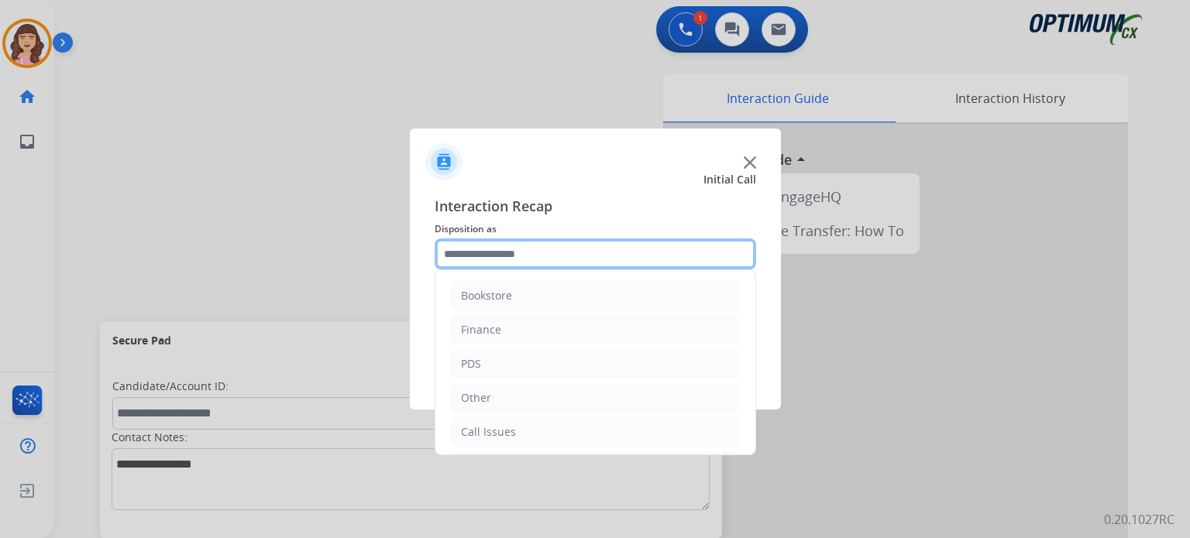
click at [555, 253] on input "text" at bounding box center [595, 254] width 321 height 31
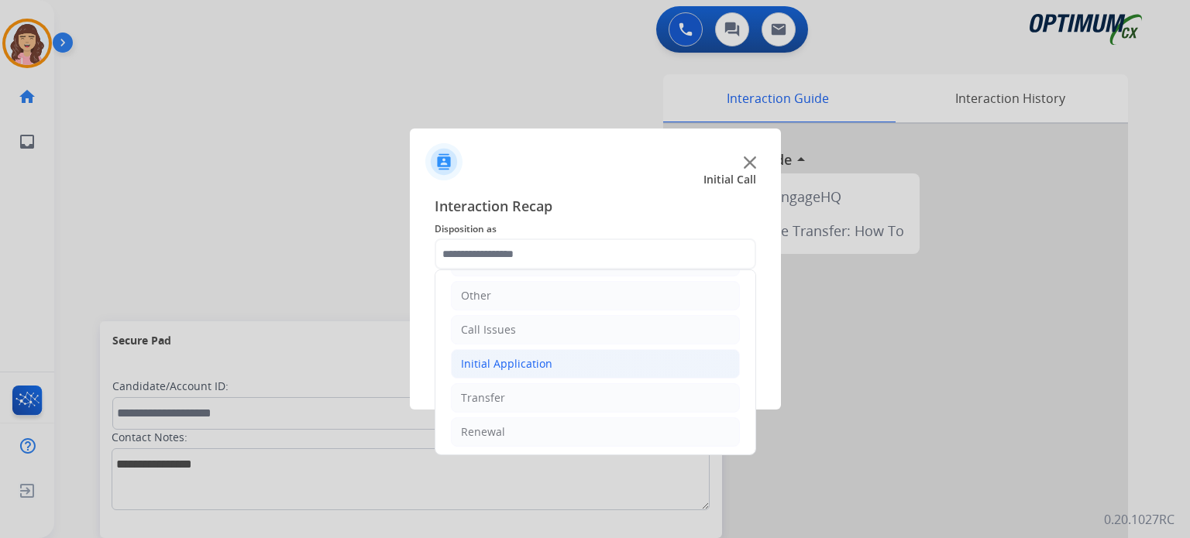
click at [527, 364] on div "Initial Application" at bounding box center [506, 363] width 91 height 15
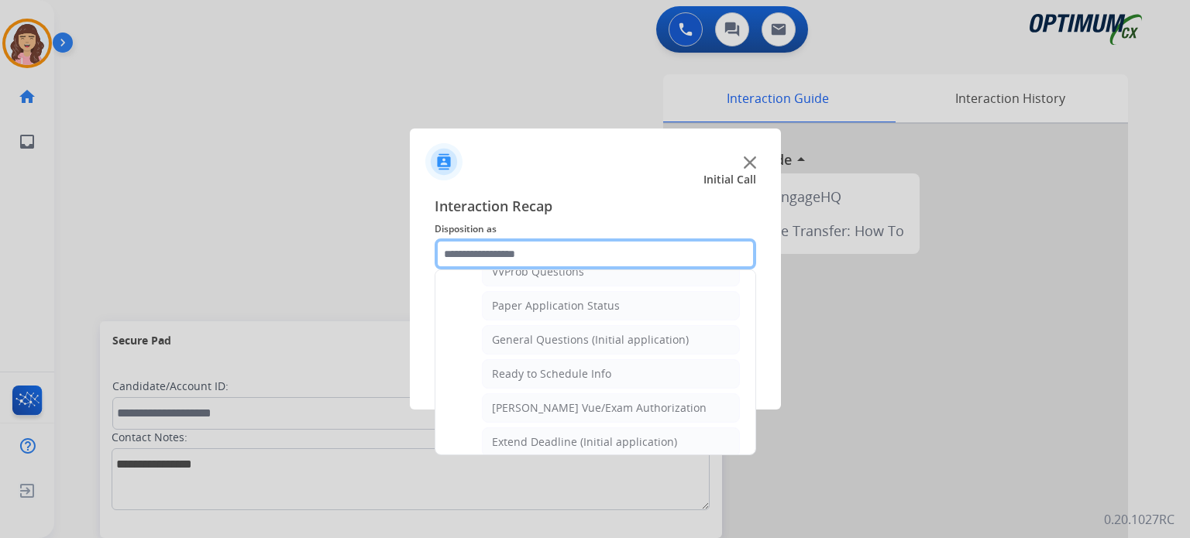
scroll to position [813, 0]
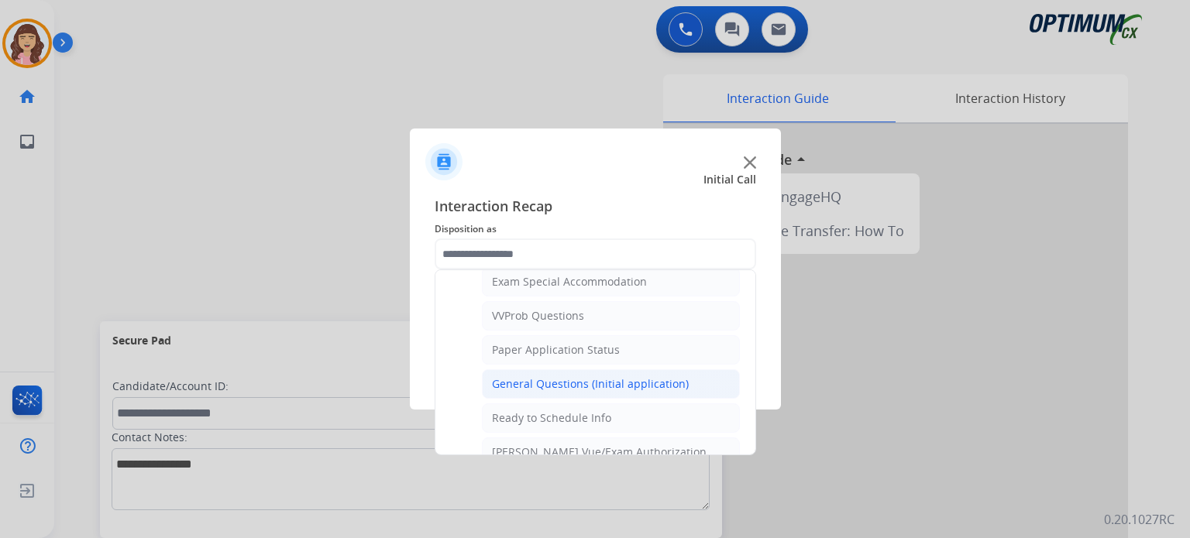
click at [586, 376] on div "General Questions (Initial application)" at bounding box center [590, 383] width 197 height 15
type input "**********"
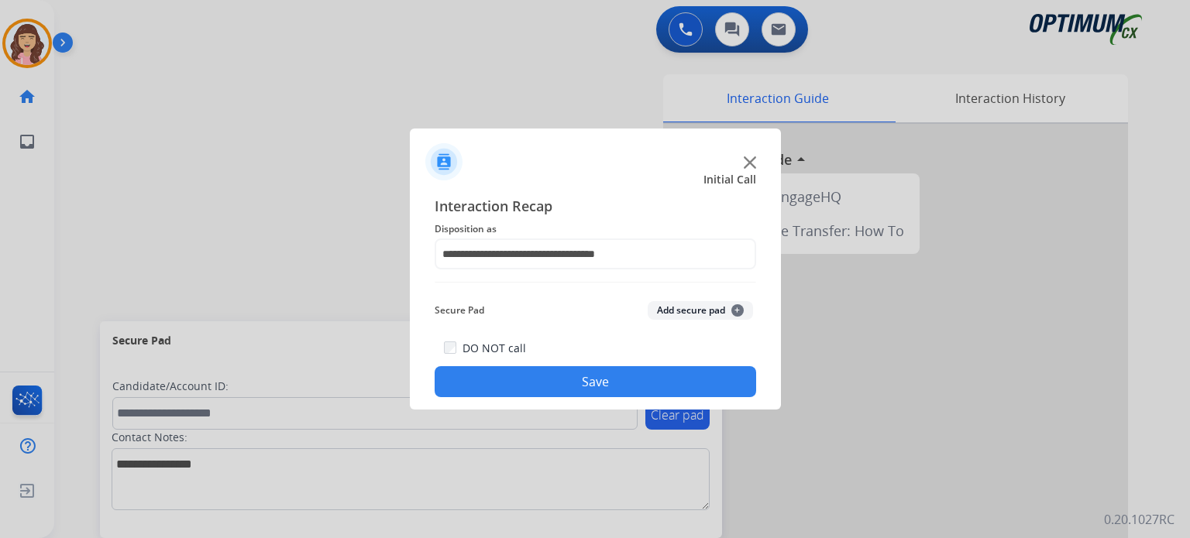
click at [570, 383] on button "Save" at bounding box center [595, 381] width 321 height 31
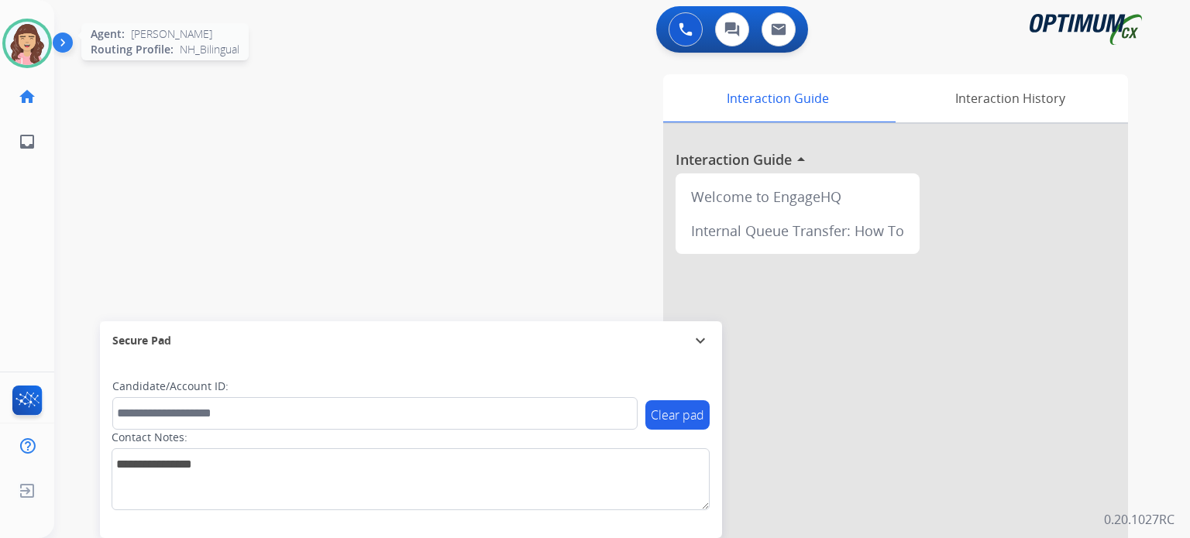
click at [33, 39] on img at bounding box center [26, 43] width 43 height 43
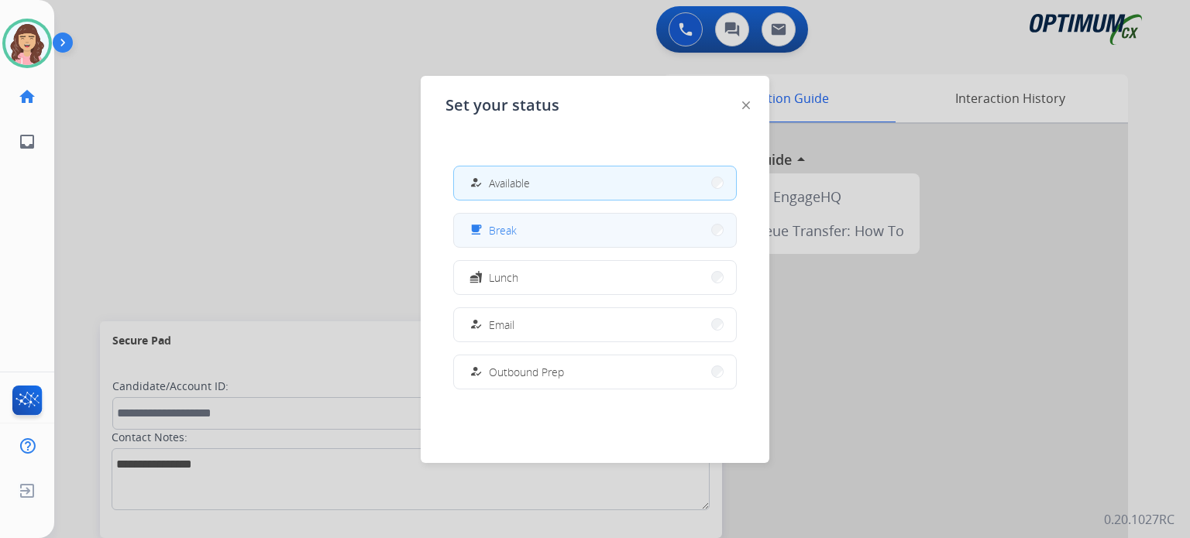
click at [496, 233] on span "Break" at bounding box center [503, 230] width 28 height 16
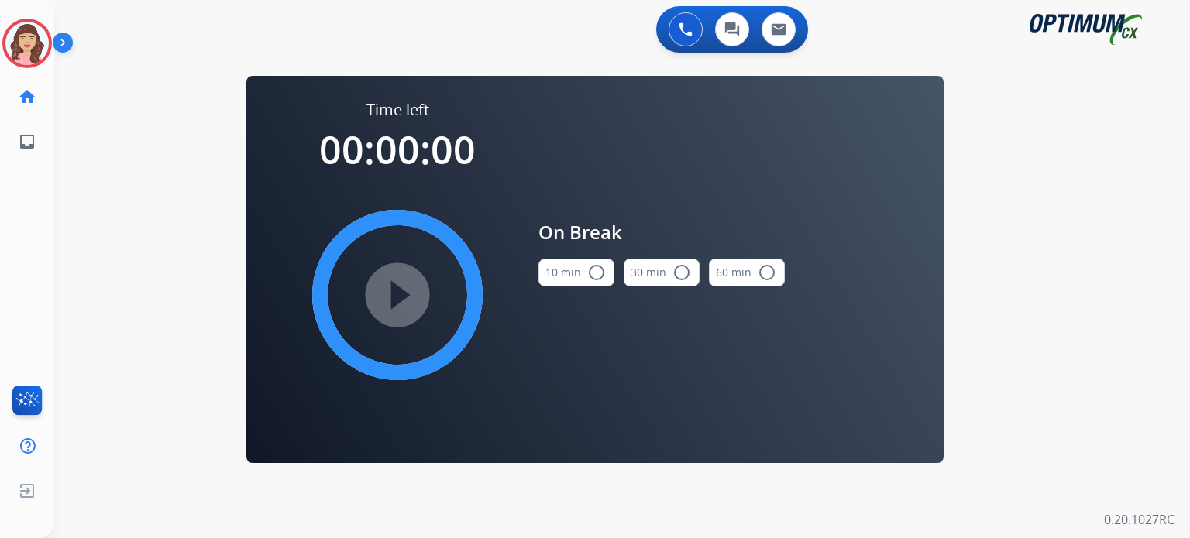
click at [591, 269] on mat-icon "radio_button_unchecked" at bounding box center [596, 272] width 19 height 19
click at [403, 294] on mat-icon "play_circle_filled" at bounding box center [397, 295] width 19 height 19
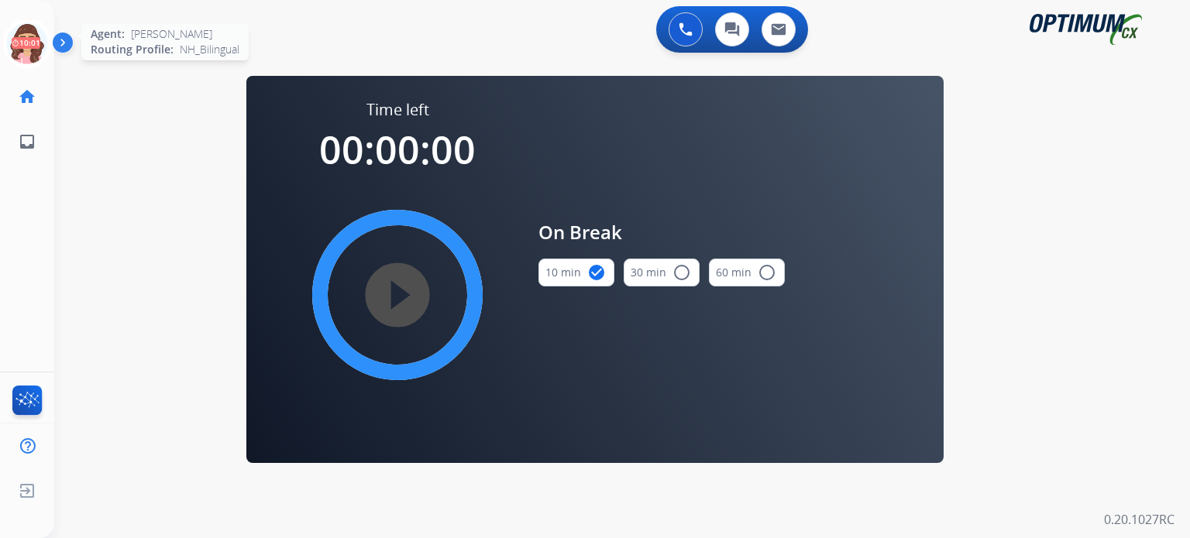
click at [21, 37] on icon at bounding box center [27, 44] width 50 height 50
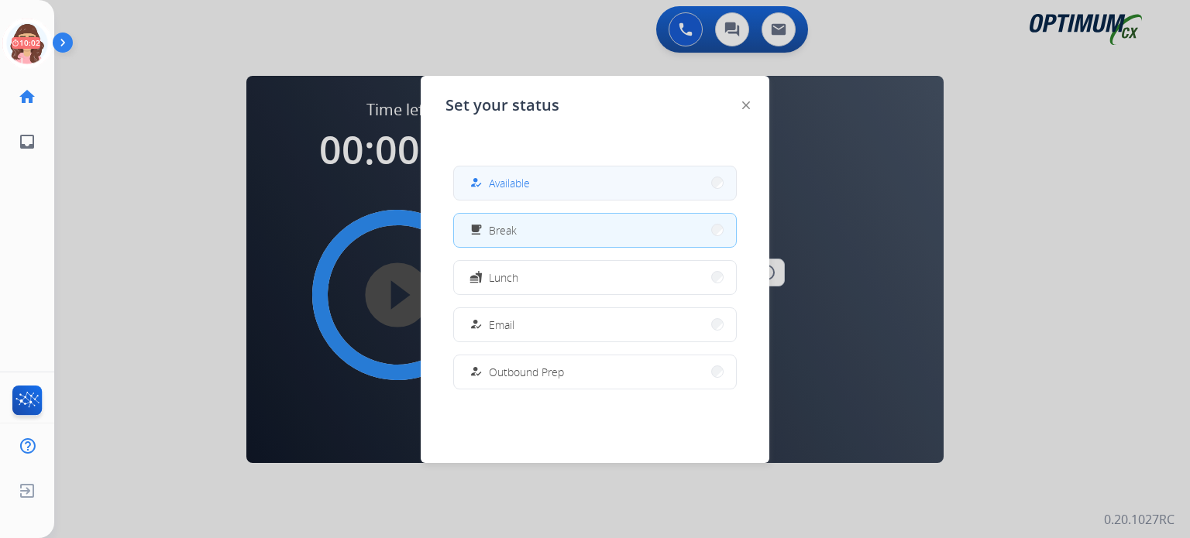
click at [517, 180] on span "Available" at bounding box center [509, 183] width 41 height 16
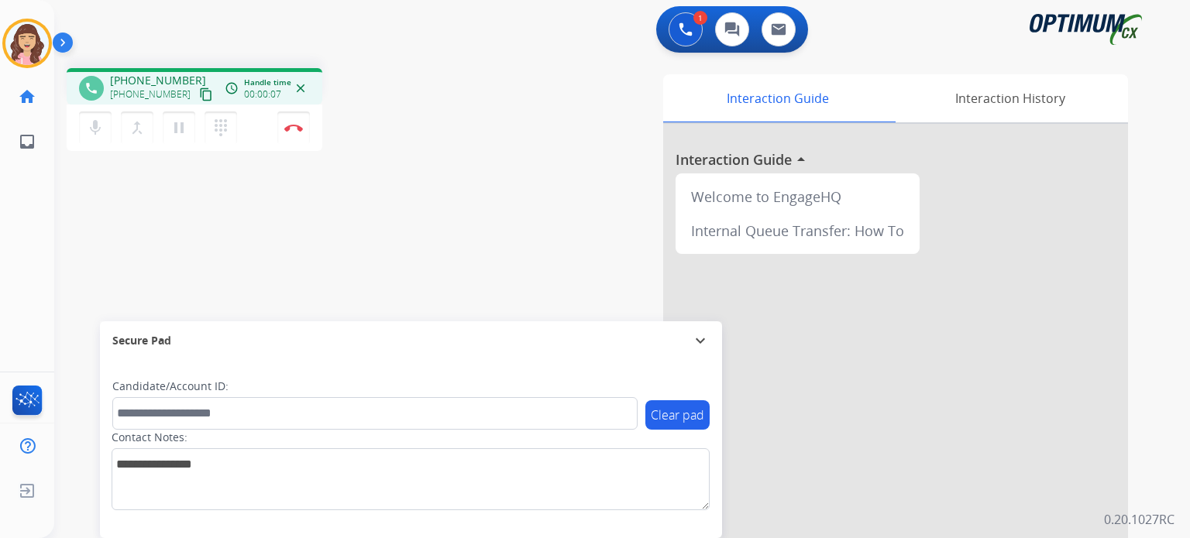
click at [199, 95] on mat-icon "content_copy" at bounding box center [206, 95] width 14 height 14
click at [297, 127] on img at bounding box center [293, 128] width 19 height 8
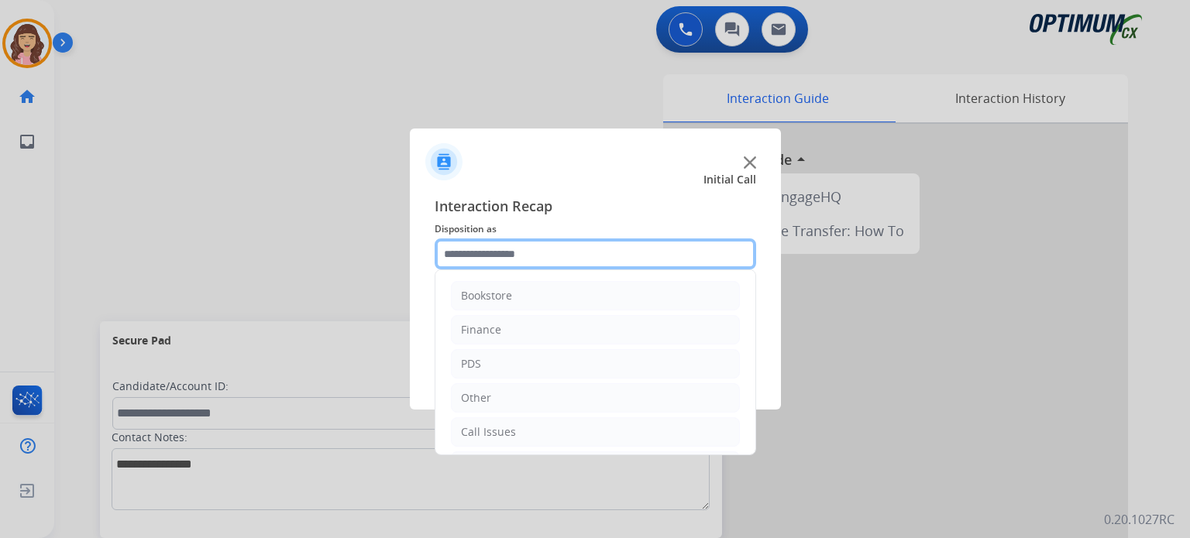
click at [508, 269] on div "Bookstore Finance PDS Other Call Issues Initial Application Transfer Renewal" at bounding box center [595, 254] width 321 height 31
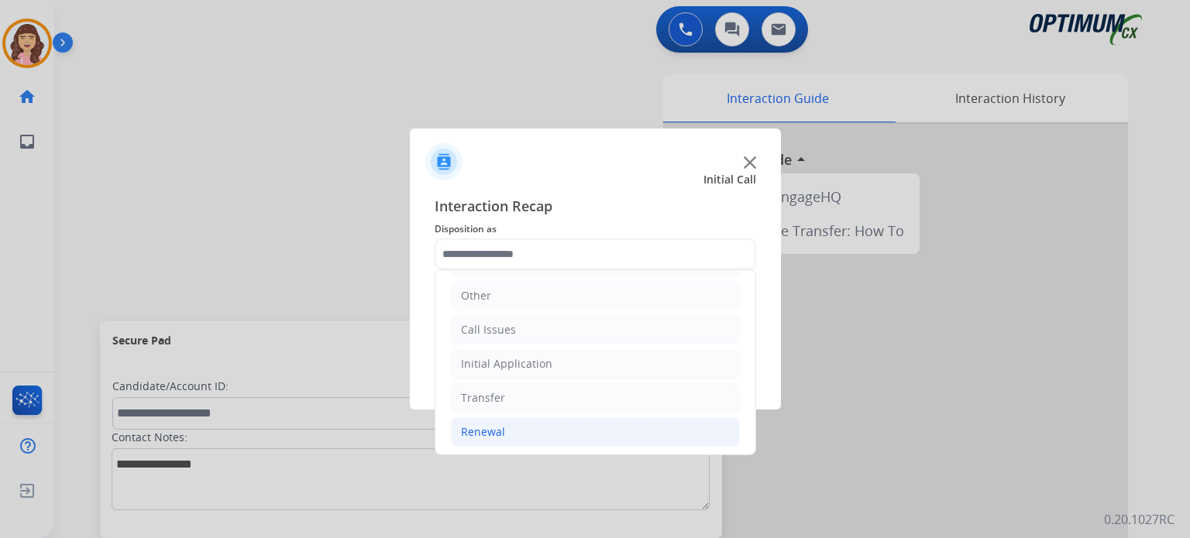
click at [499, 432] on div "Renewal" at bounding box center [483, 431] width 44 height 15
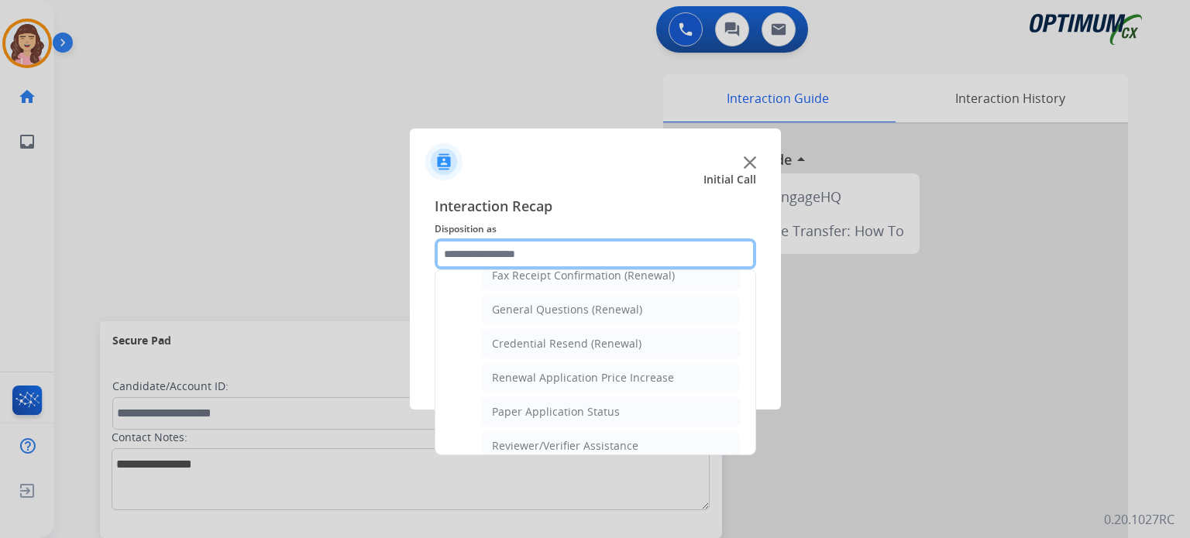
scroll to position [437, 0]
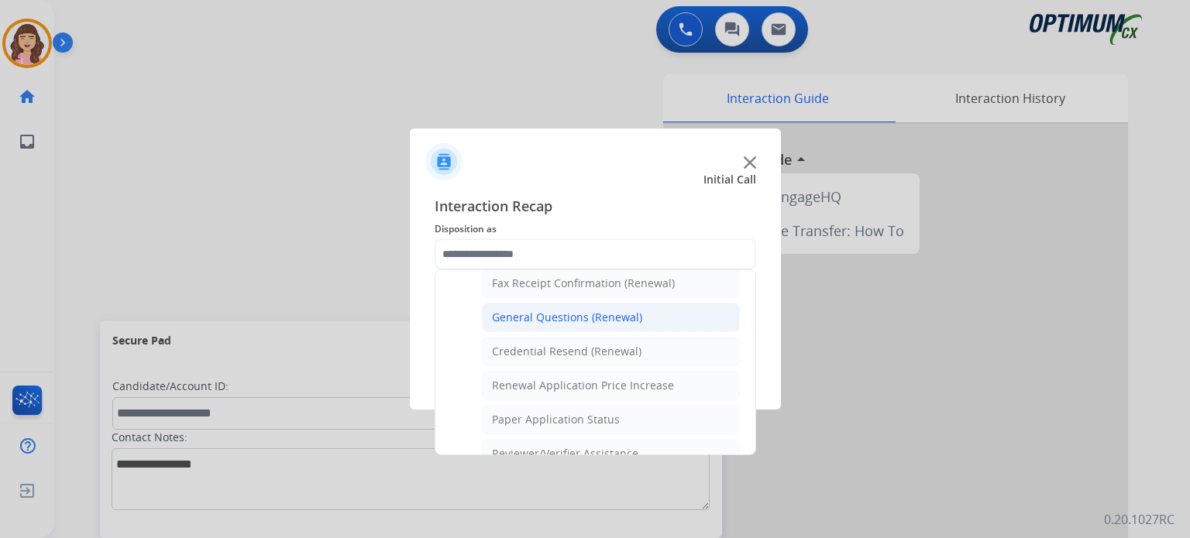
click at [591, 310] on div "General Questions (Renewal)" at bounding box center [567, 317] width 150 height 15
type input "**********"
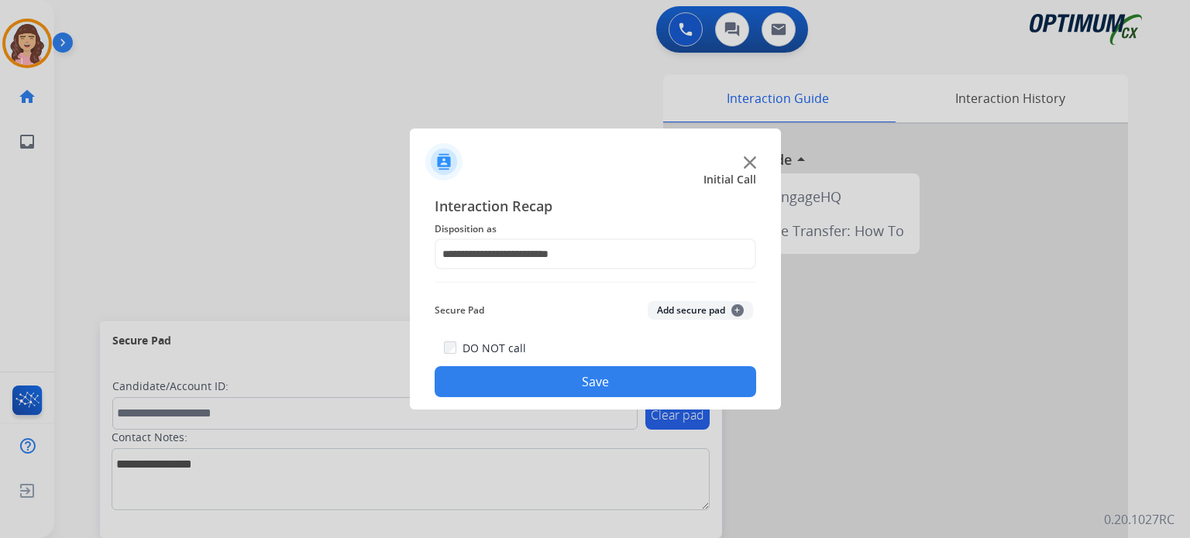
click at [573, 375] on button "Save" at bounding box center [595, 381] width 321 height 31
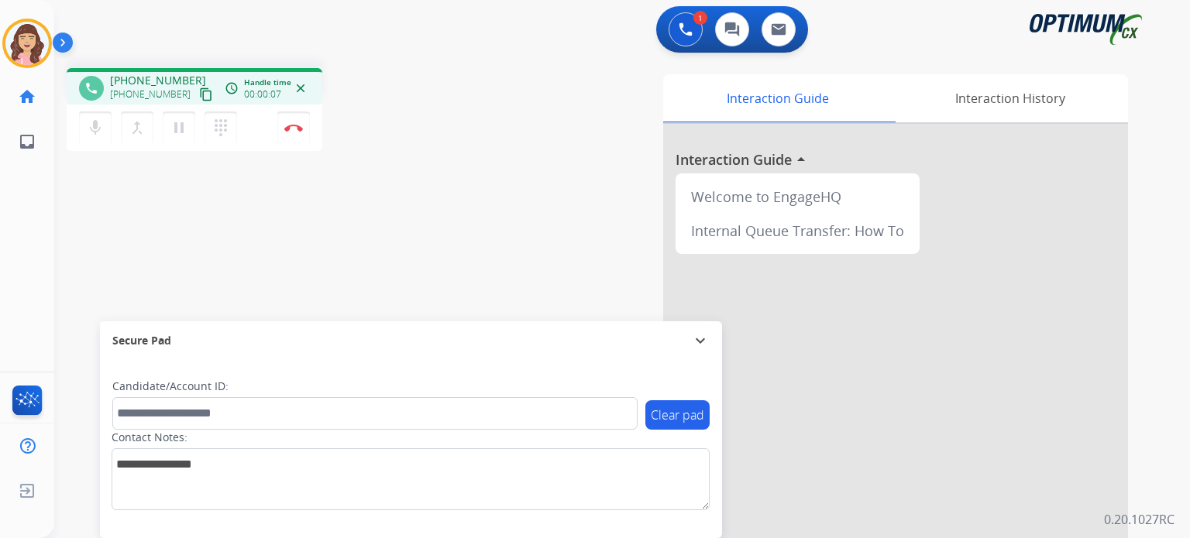
click at [199, 89] on mat-icon "content_copy" at bounding box center [206, 95] width 14 height 14
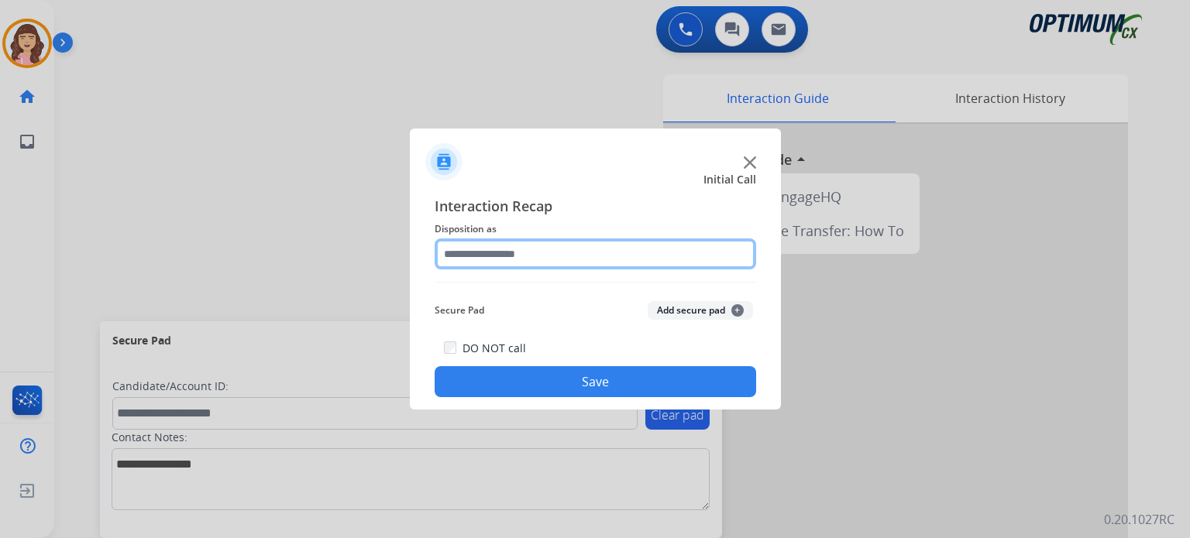
click at [530, 256] on input "text" at bounding box center [595, 254] width 321 height 31
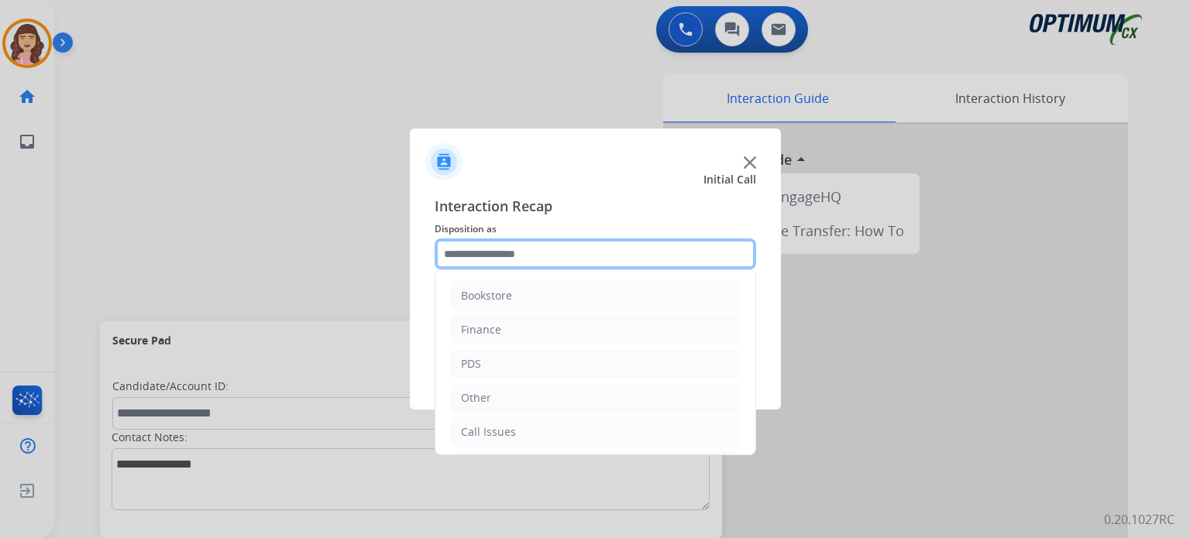
scroll to position [102, 0]
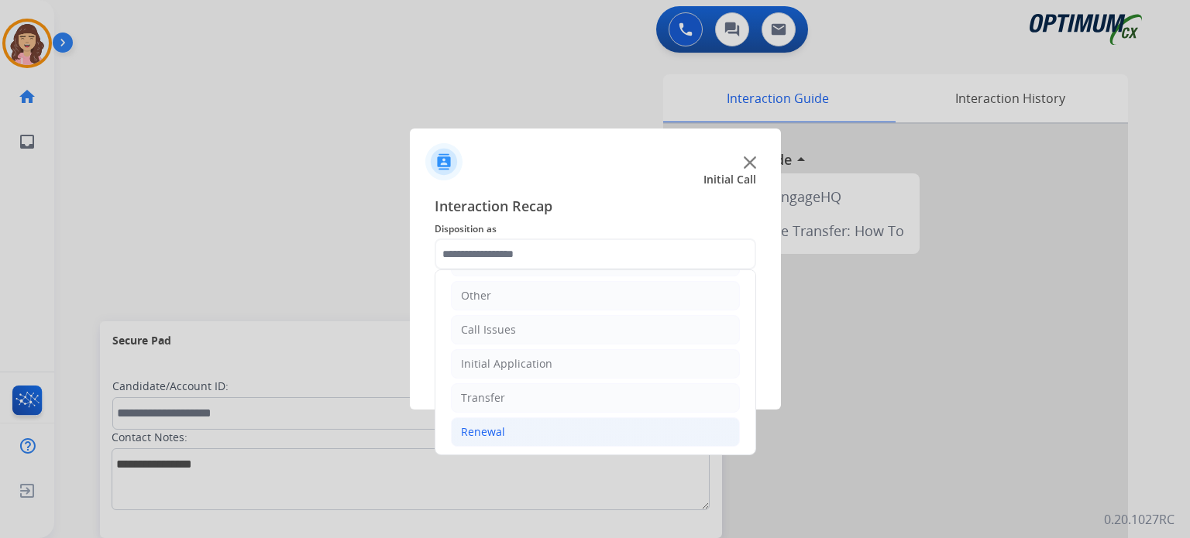
click at [506, 425] on li "Renewal" at bounding box center [595, 432] width 289 height 29
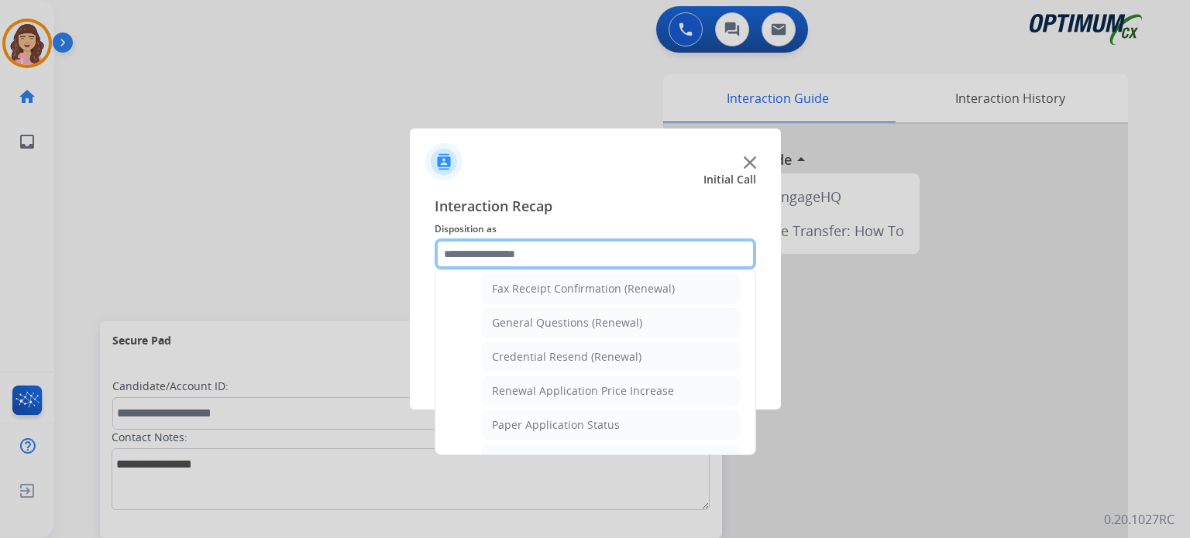
scroll to position [428, 0]
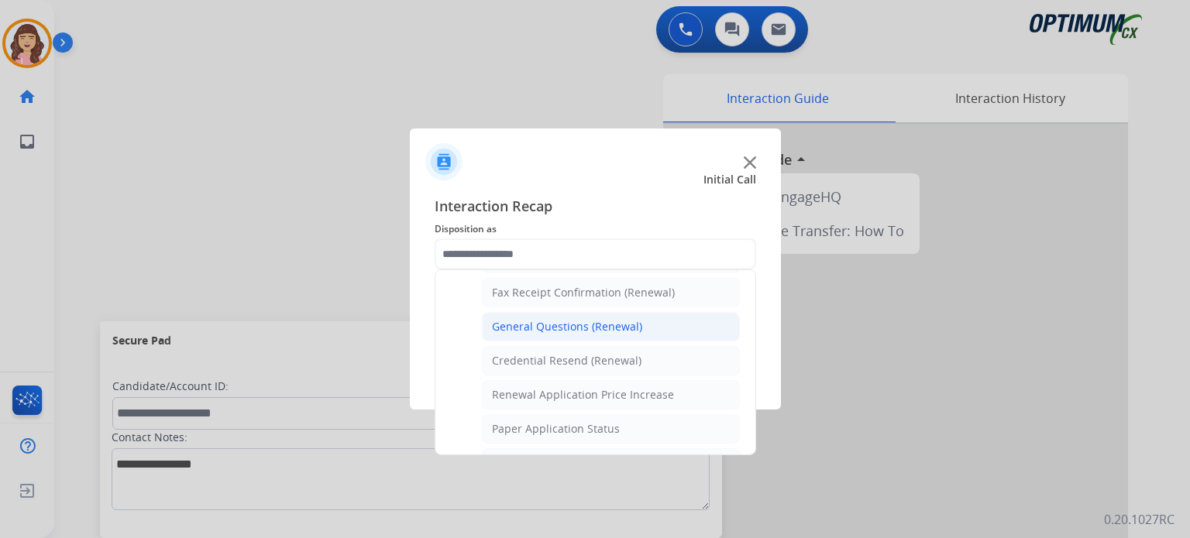
click at [525, 331] on li "General Questions (Renewal)" at bounding box center [611, 326] width 258 height 29
type input "**********"
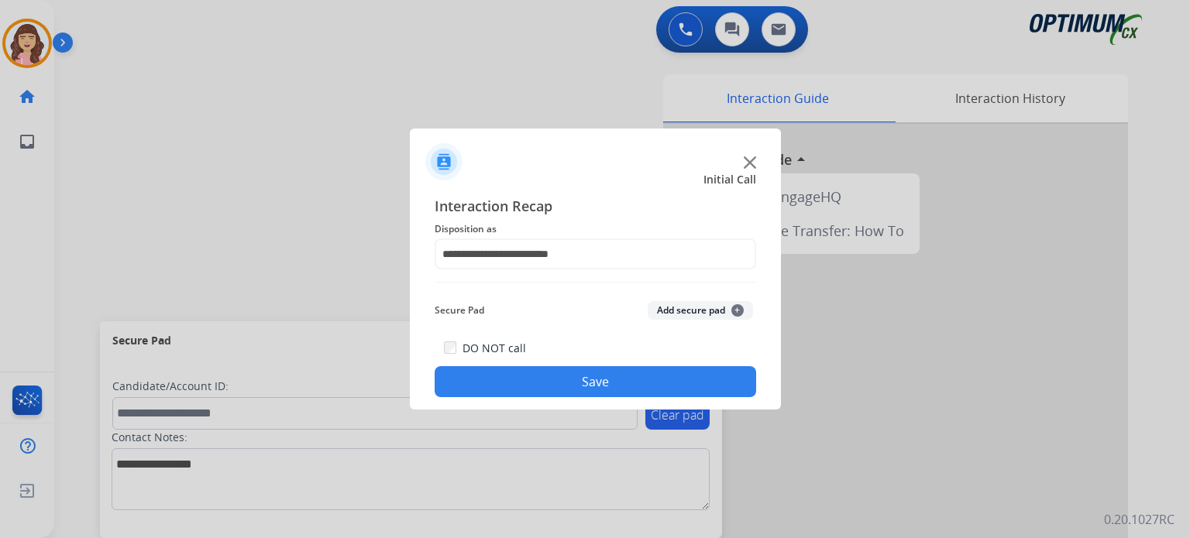
click at [585, 386] on button "Save" at bounding box center [595, 381] width 321 height 31
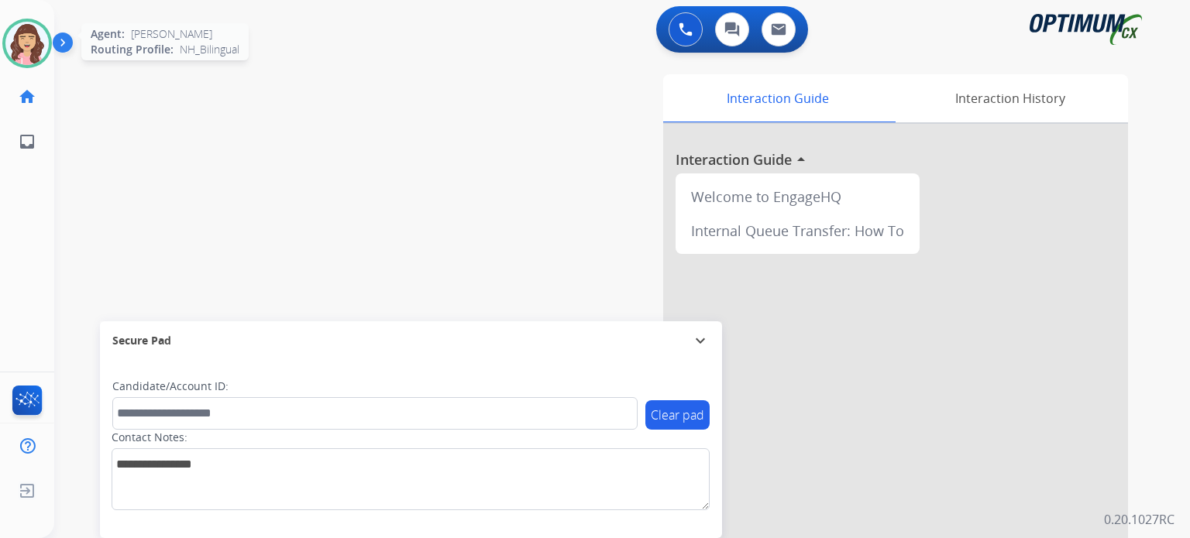
click at [33, 58] on img at bounding box center [26, 43] width 43 height 43
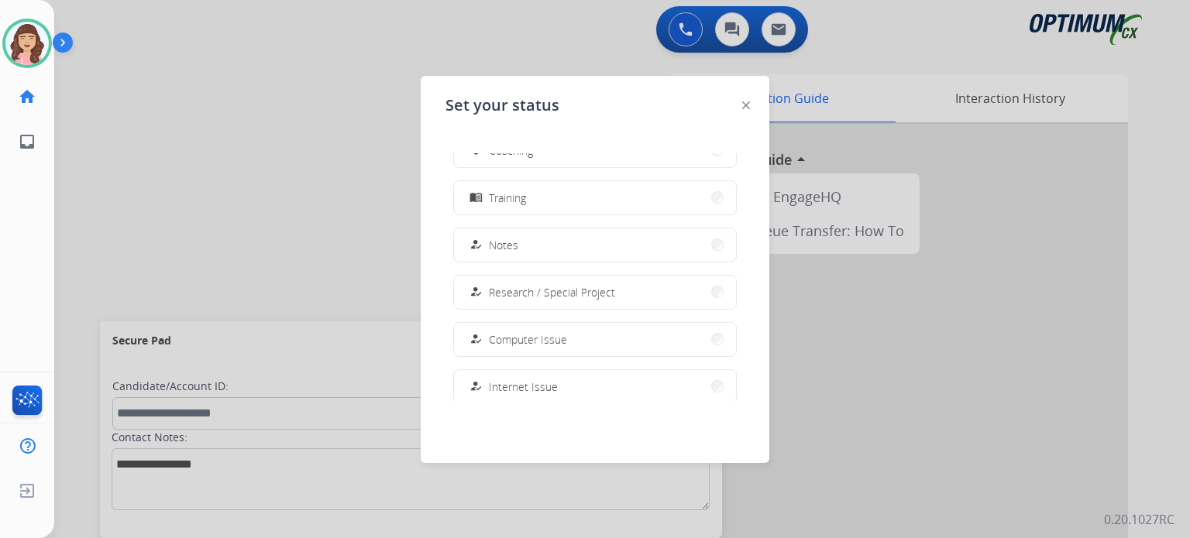
scroll to position [214, 0]
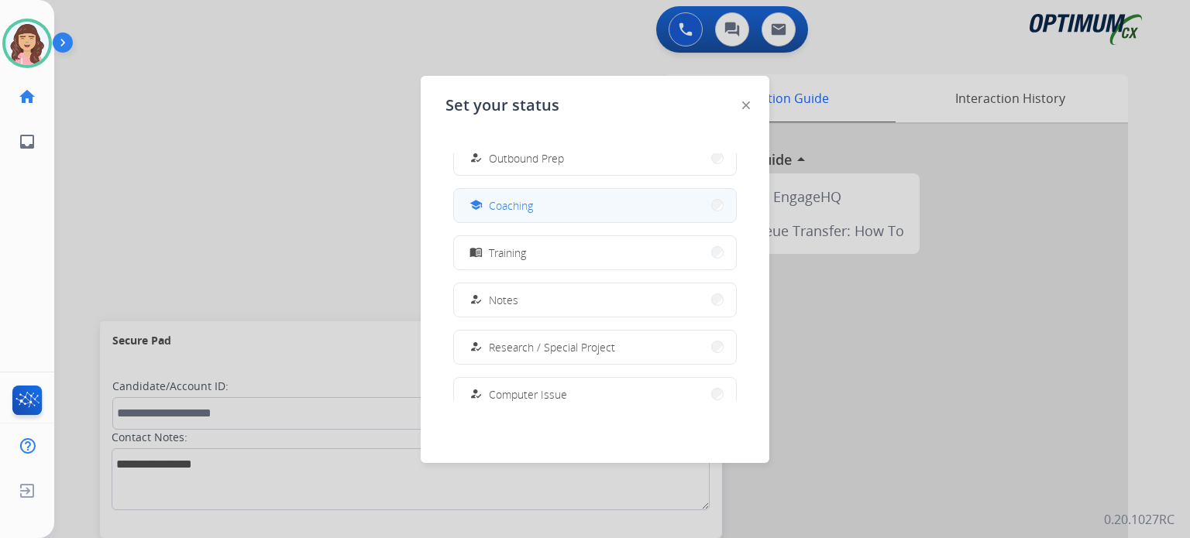
click at [544, 211] on button "school Coaching" at bounding box center [595, 205] width 282 height 33
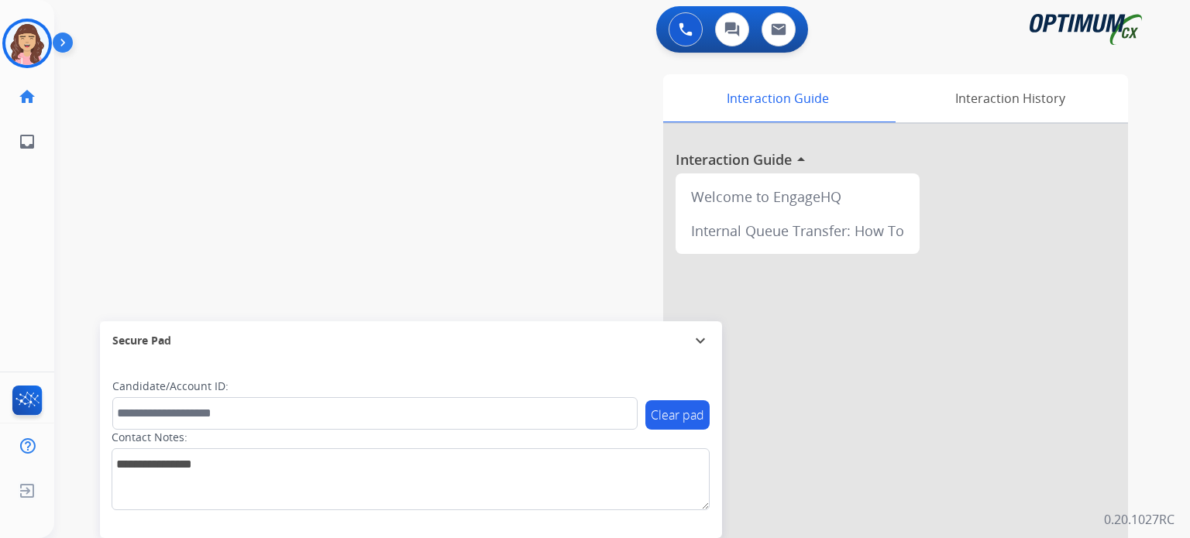
click at [545, 123] on div "Interaction Guide Interaction History Interaction Guide arrow_drop_up Welcome t…" at bounding box center [801, 387] width 651 height 627
click at [28, 42] on img at bounding box center [26, 43] width 43 height 43
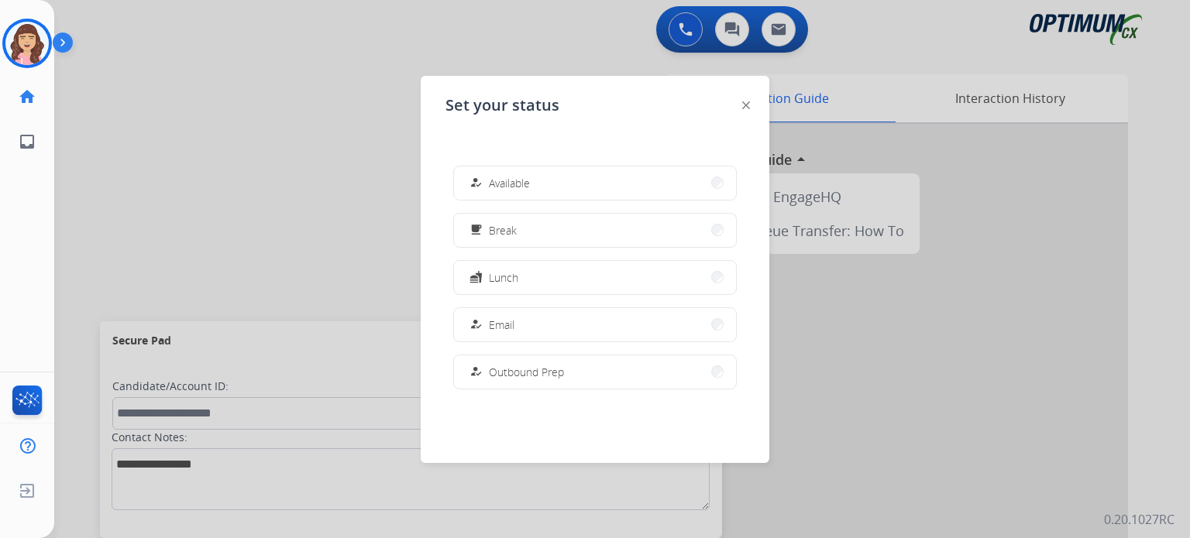
drag, startPoint x: 519, startPoint y: 176, endPoint x: 479, endPoint y: 192, distance: 42.7
click at [479, 192] on button "how_to_reg Available" at bounding box center [595, 183] width 282 height 33
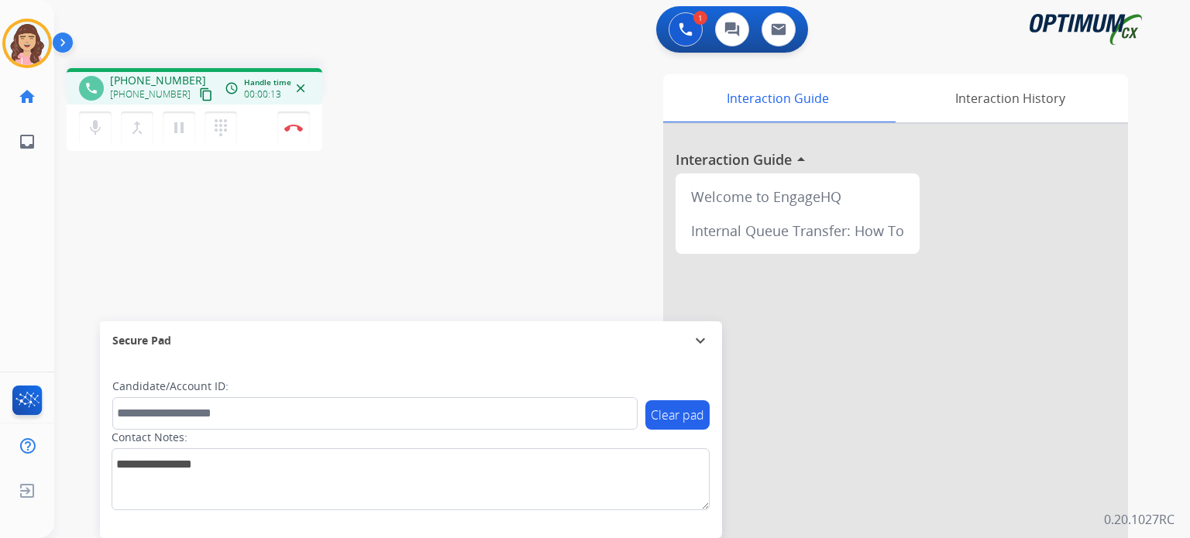
click at [199, 95] on mat-icon "content_copy" at bounding box center [206, 95] width 14 height 14
click at [310, 234] on div "phone [PHONE_NUMBER] [PHONE_NUMBER] content_copy access_time Call metrics Queue…" at bounding box center [603, 379] width 1098 height 646
click at [294, 122] on button "Disconnect" at bounding box center [293, 128] width 33 height 33
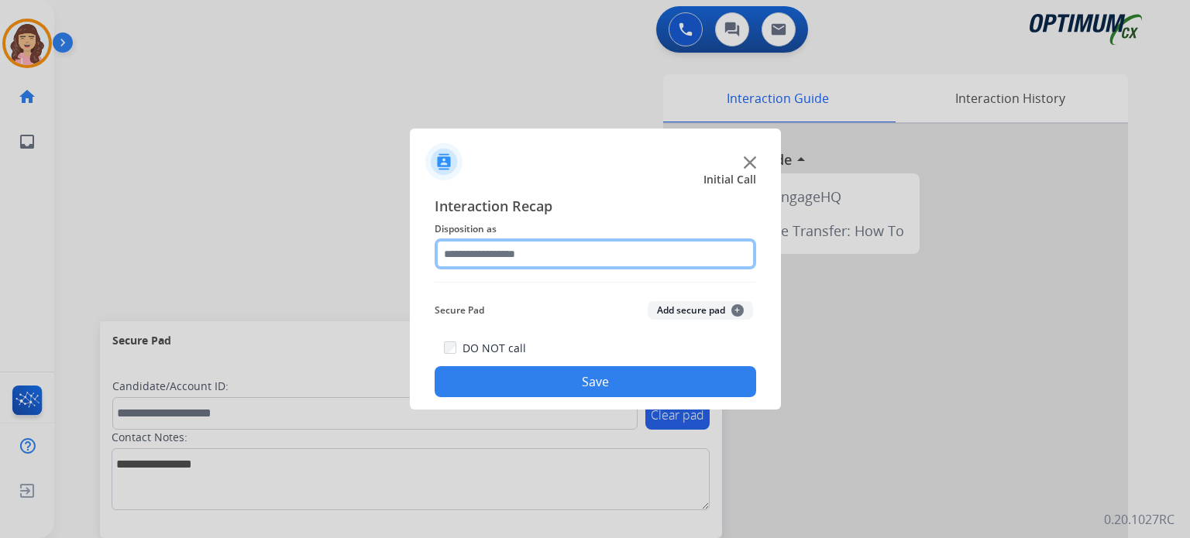
click at [552, 253] on input "text" at bounding box center [595, 254] width 321 height 31
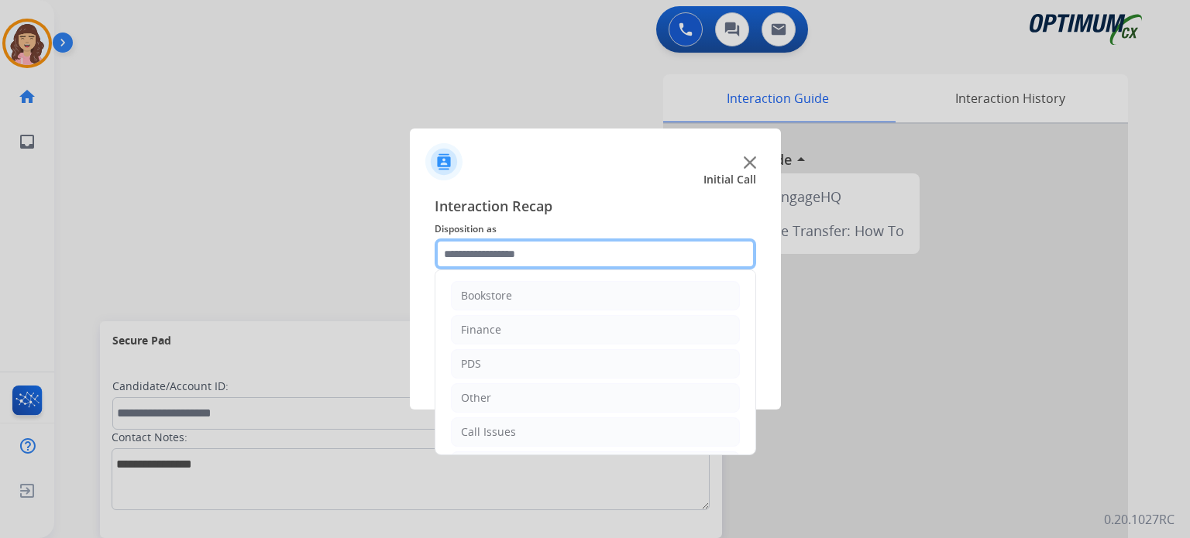
scroll to position [102, 0]
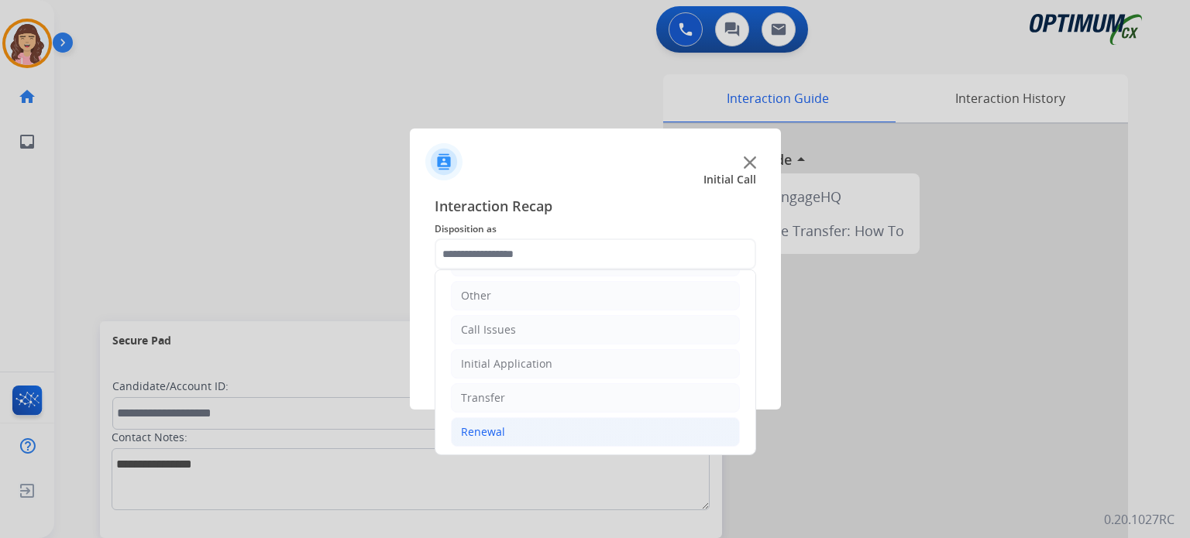
click at [503, 436] on li "Renewal" at bounding box center [595, 432] width 289 height 29
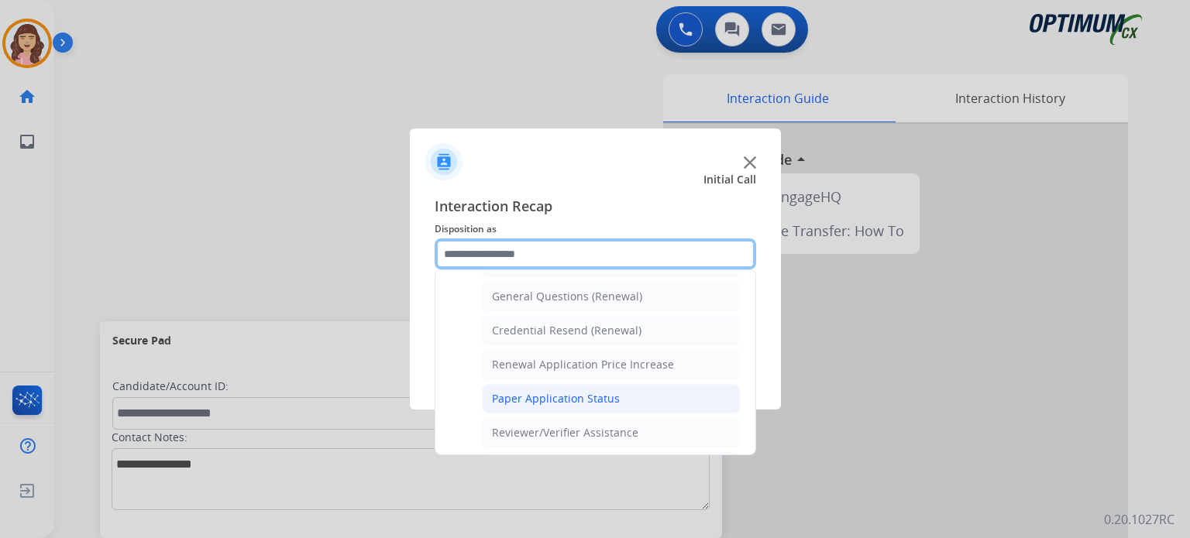
scroll to position [459, 0]
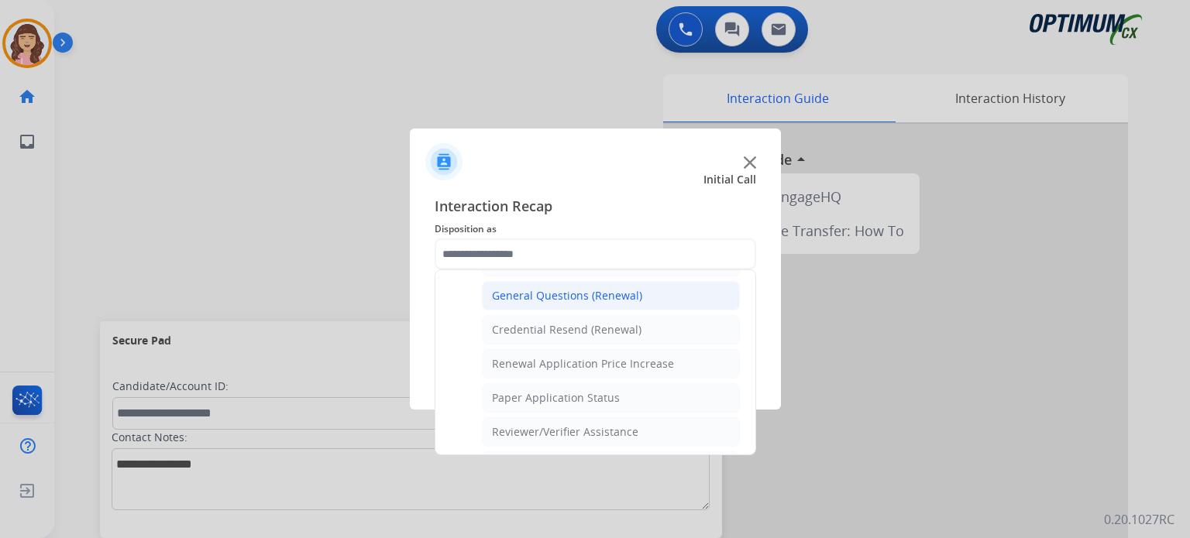
click at [545, 290] on div "General Questions (Renewal)" at bounding box center [567, 295] width 150 height 15
type input "**********"
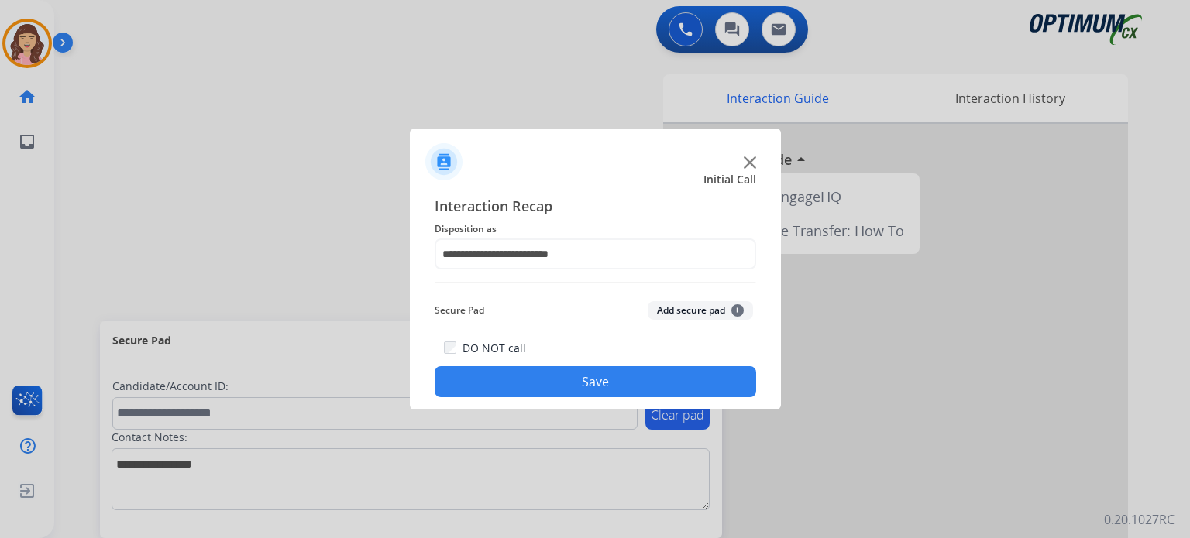
click at [576, 385] on button "Save" at bounding box center [595, 381] width 321 height 31
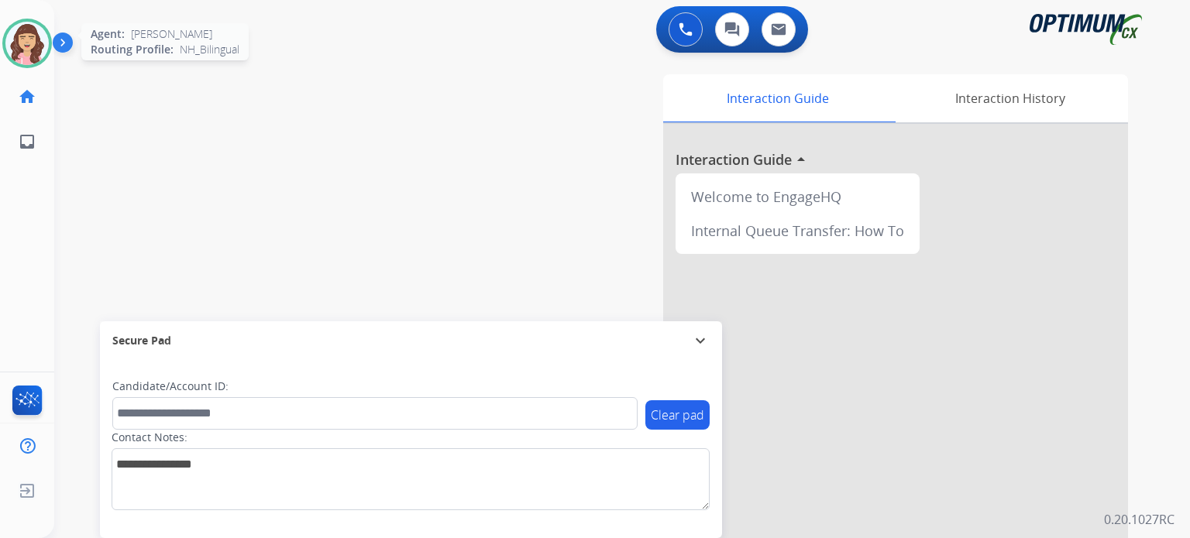
click at [36, 40] on img at bounding box center [26, 43] width 43 height 43
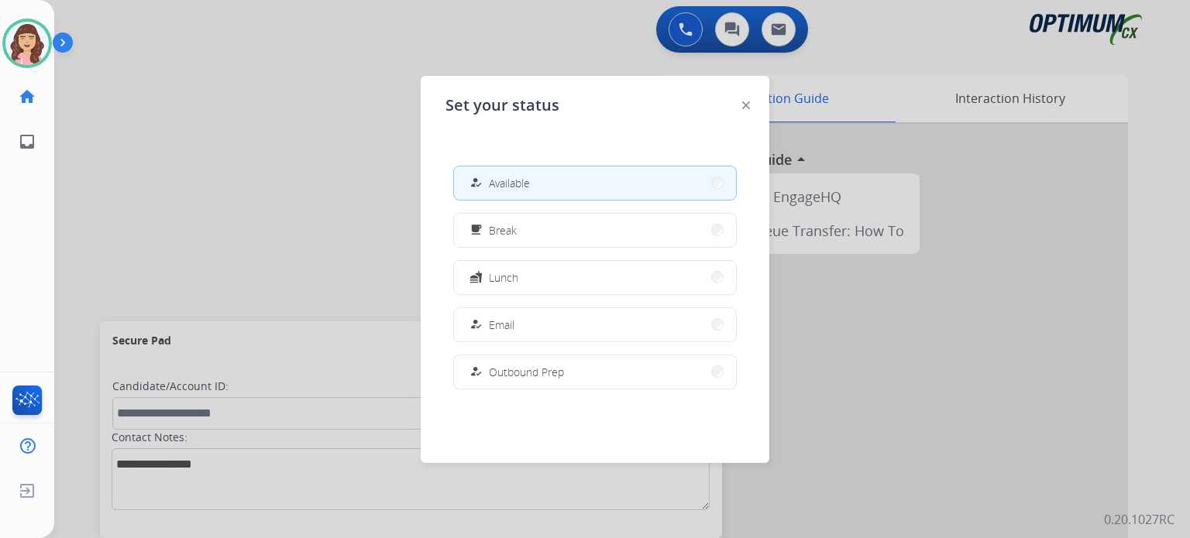
scroll to position [386, 0]
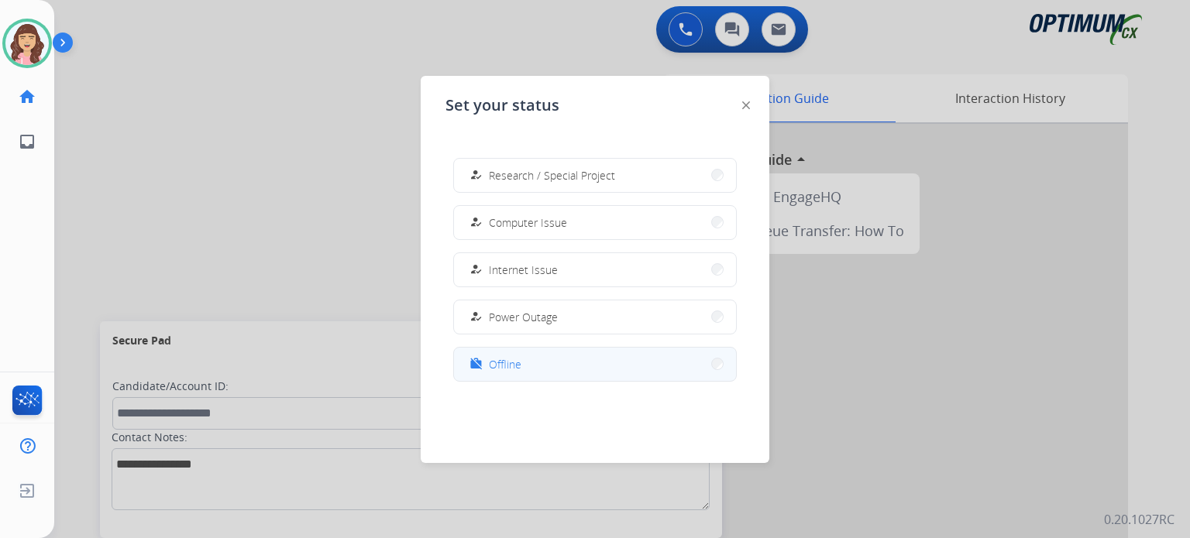
click at [497, 356] on span "Offline" at bounding box center [505, 364] width 33 height 16
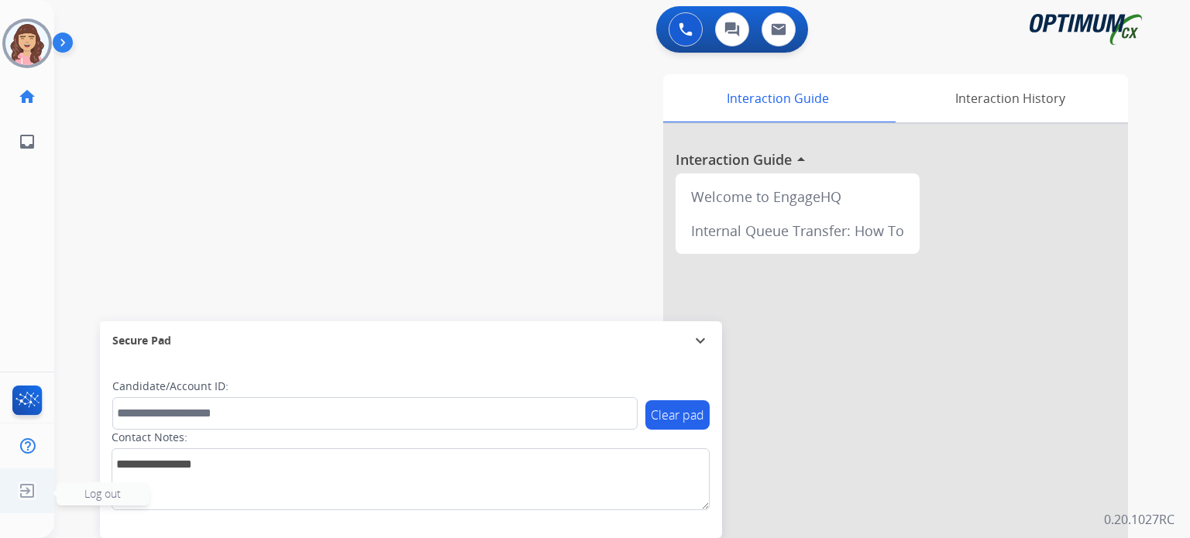
click at [31, 497] on img at bounding box center [27, 490] width 28 height 29
